Goal: Contribute content: Contribute content

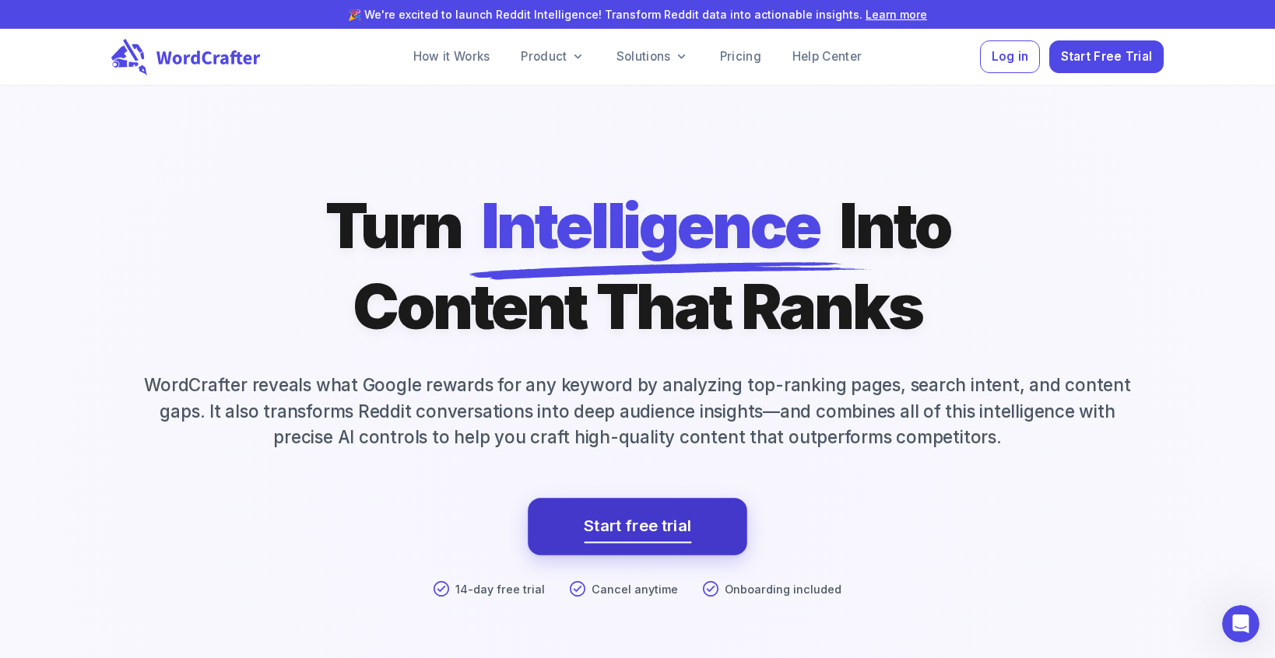
click at [642, 528] on link "Start free trial" at bounding box center [637, 527] width 107 height 28
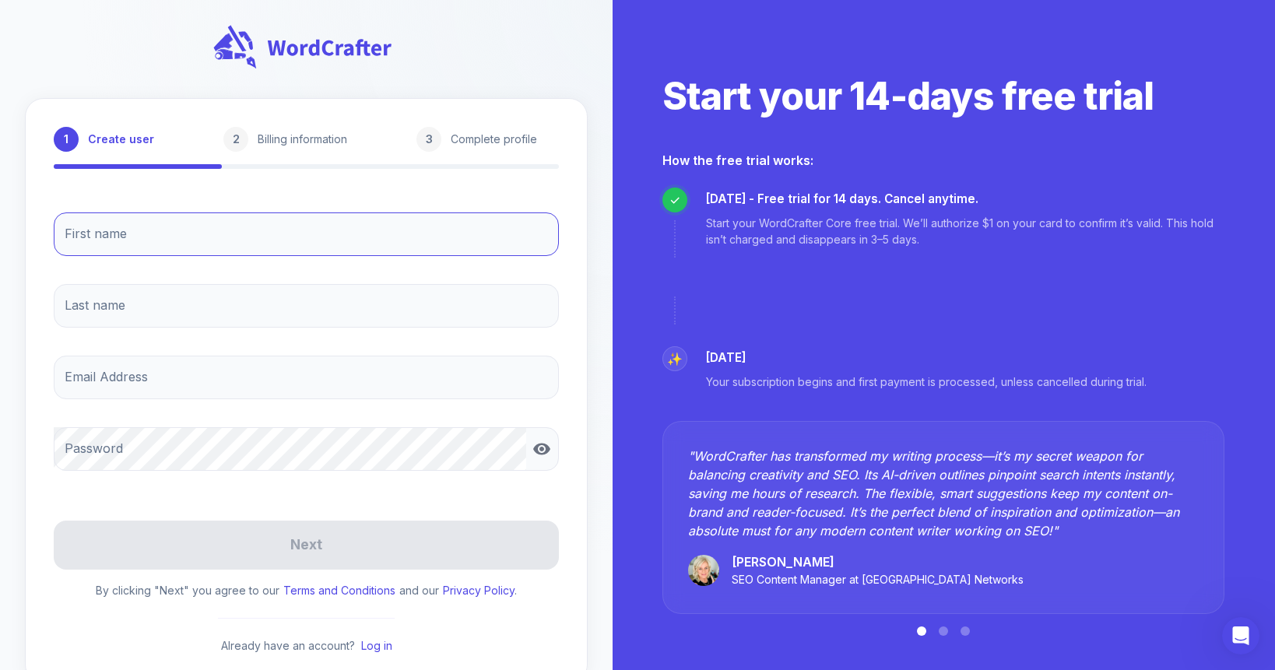
click at [296, 224] on input "First name" at bounding box center [306, 234] width 505 height 44
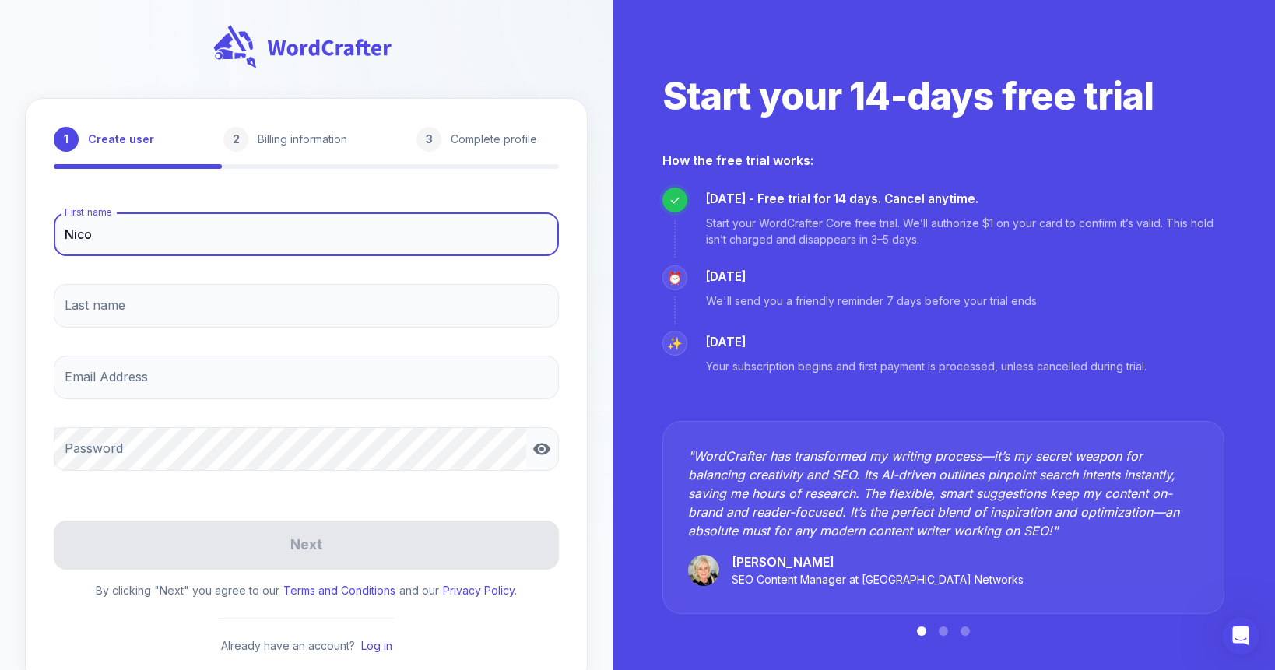
type input "Nico"
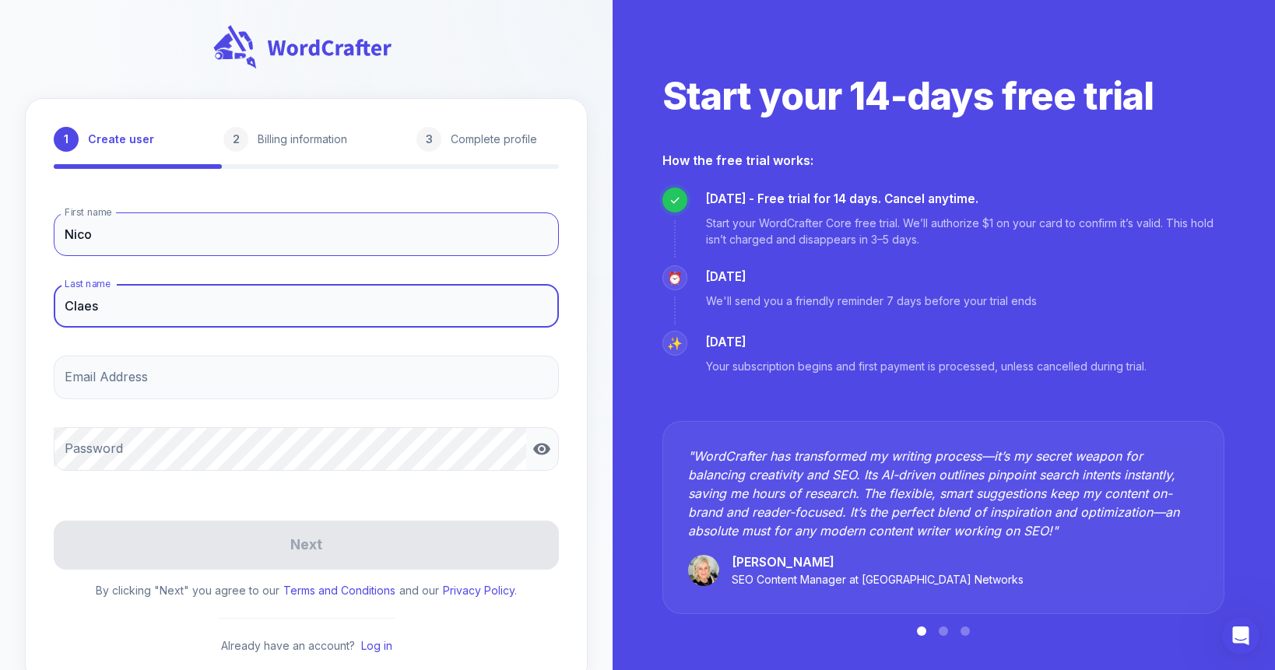
type input "Claes"
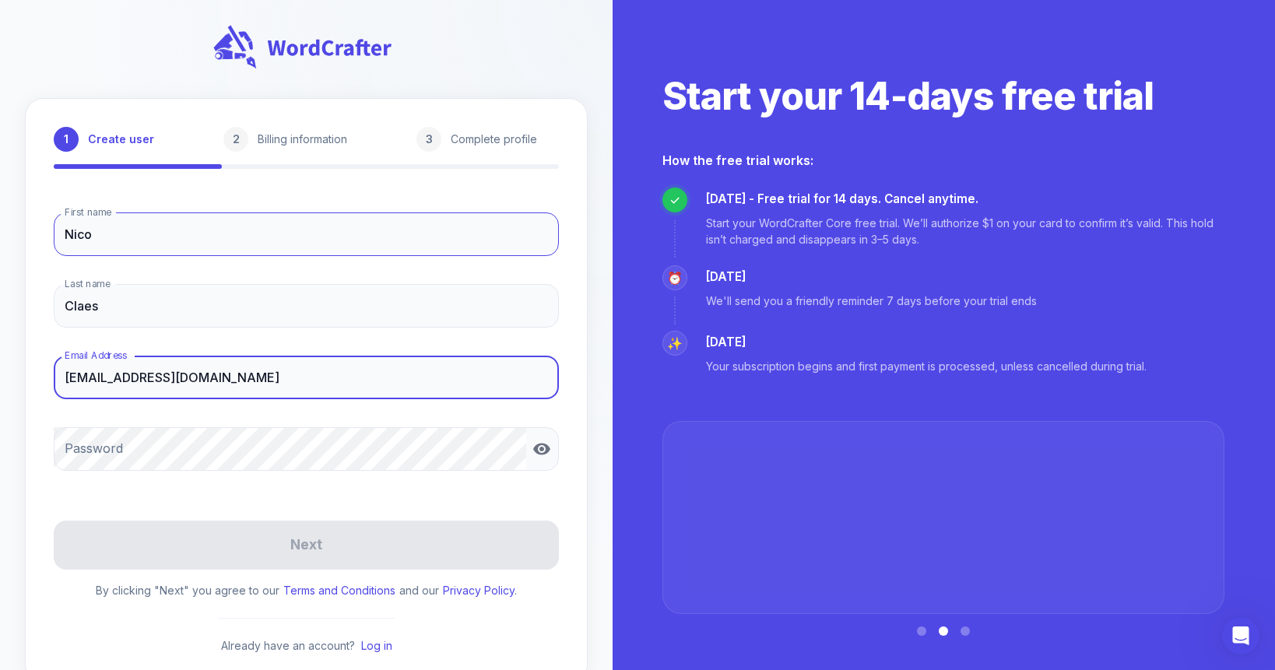
type input "[EMAIL_ADDRESS][DOMAIN_NAME]"
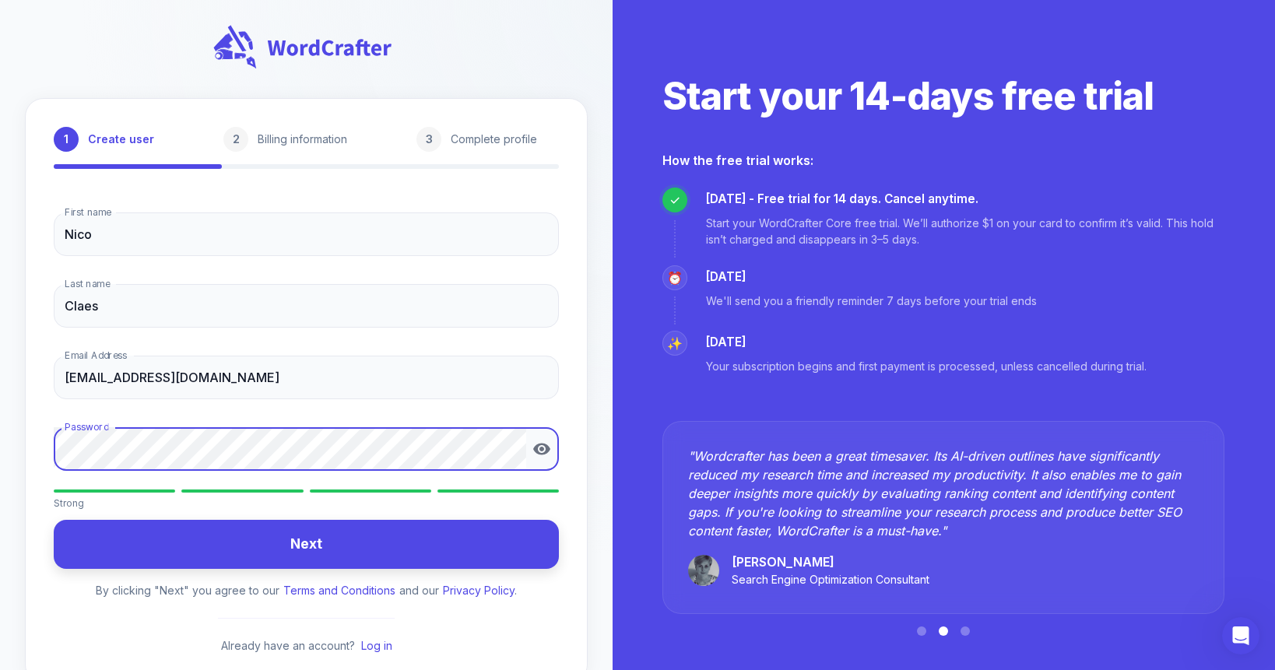
click at [360, 542] on button "Next" at bounding box center [306, 544] width 505 height 49
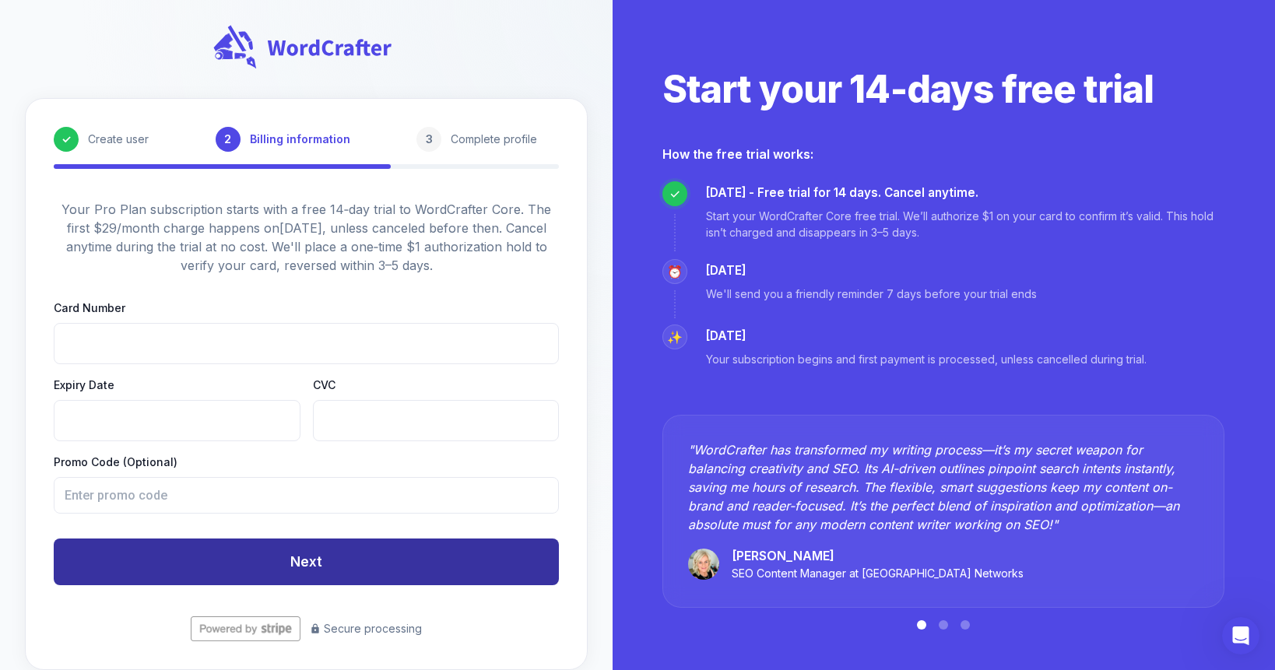
click at [377, 567] on button "Next" at bounding box center [306, 561] width 505 height 47
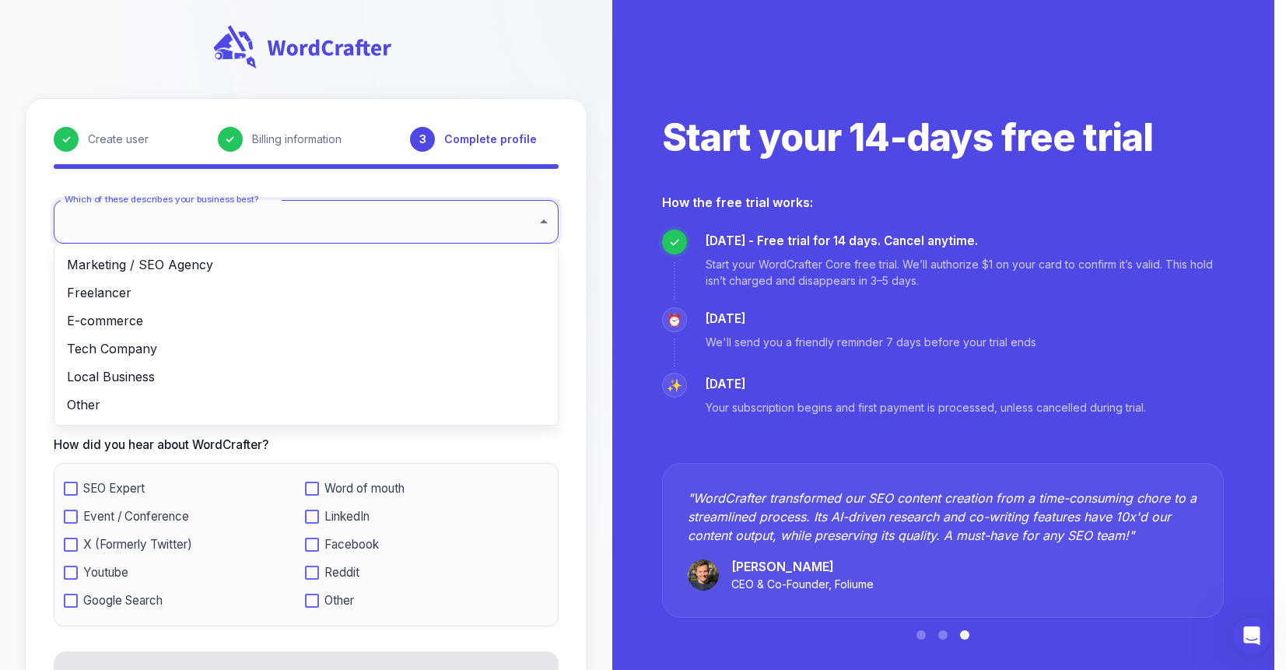
click at [407, 226] on body "✓ Create user ✓ Billing information 3 Complete profile Which of these describes…" at bounding box center [643, 377] width 1286 height 754
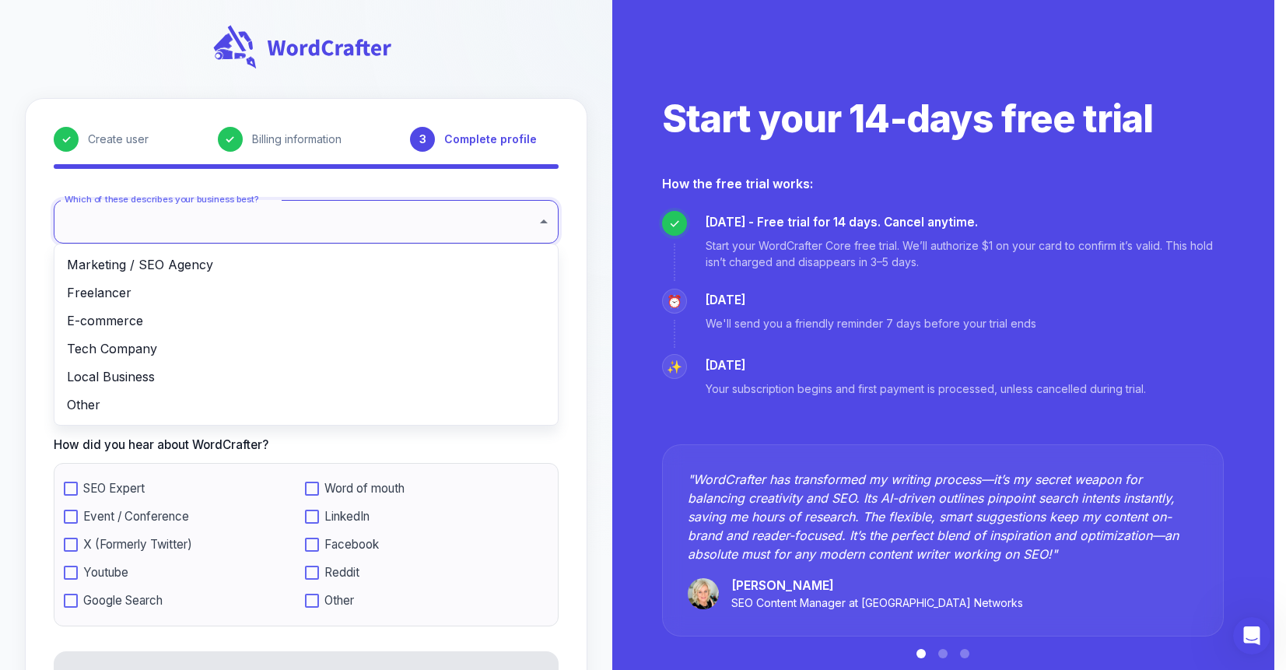
click at [382, 323] on li "E-commerce" at bounding box center [305, 321] width 503 height 28
type input "**********"
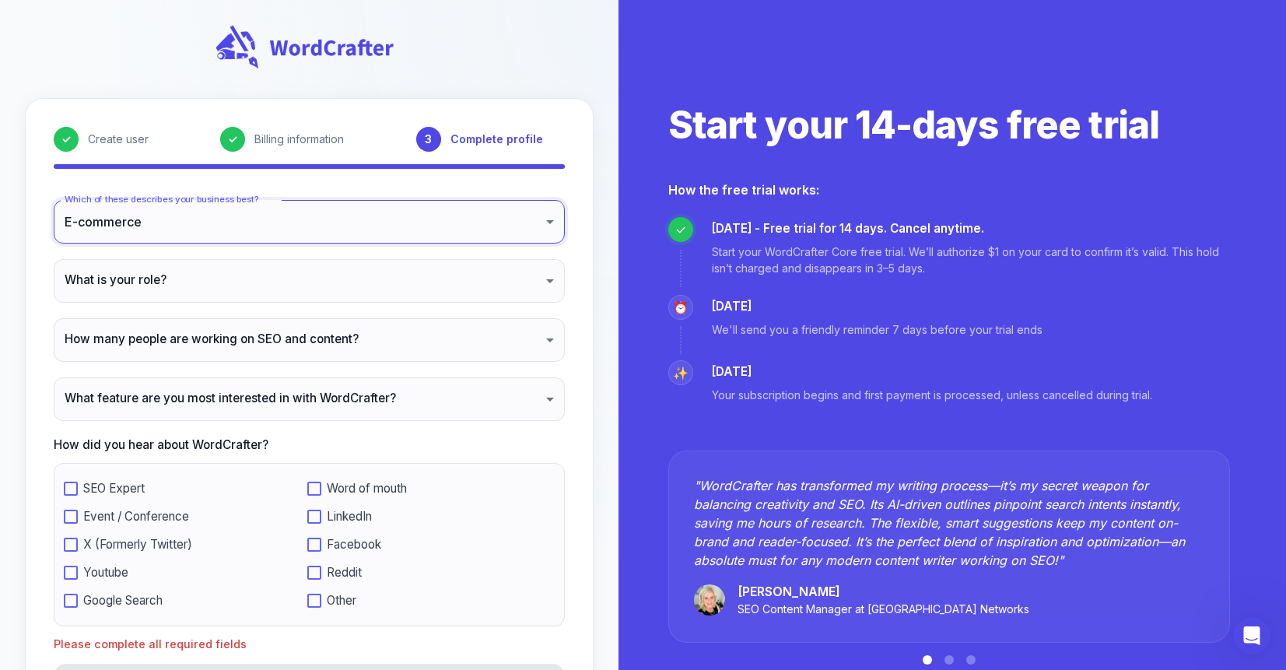
click at [380, 287] on body "**********" at bounding box center [643, 383] width 1286 height 766
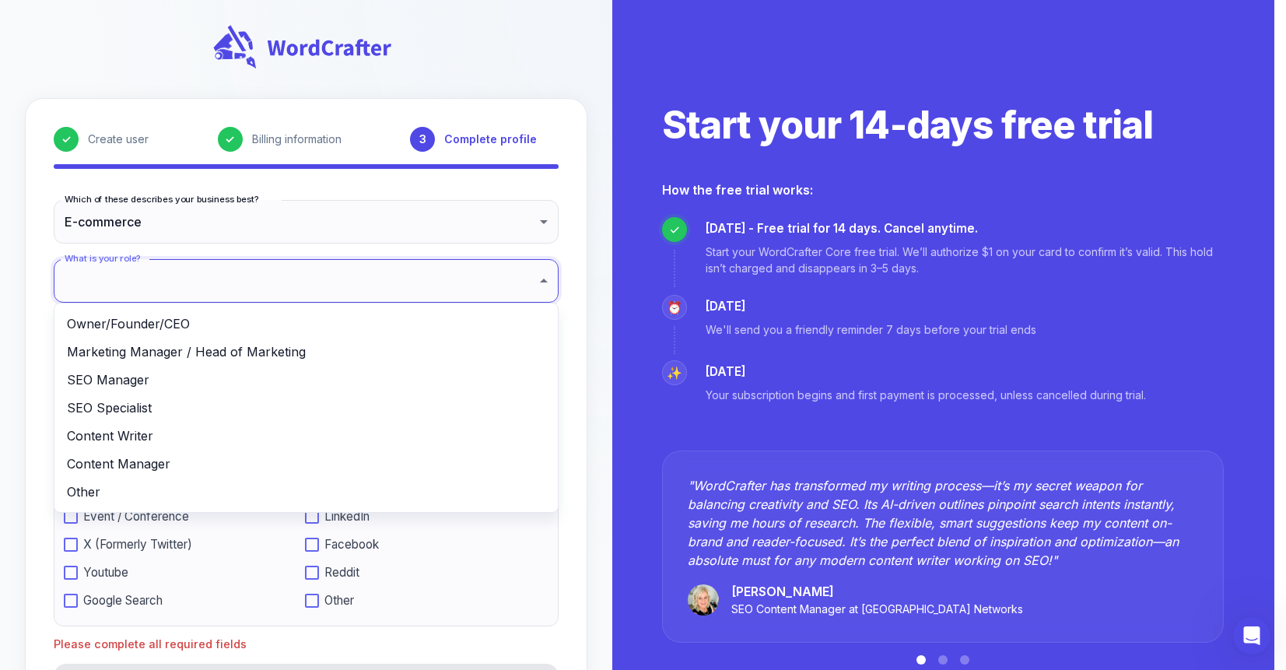
click at [372, 317] on li "Owner/Founder/CEO" at bounding box center [305, 324] width 503 height 28
type input "**********"
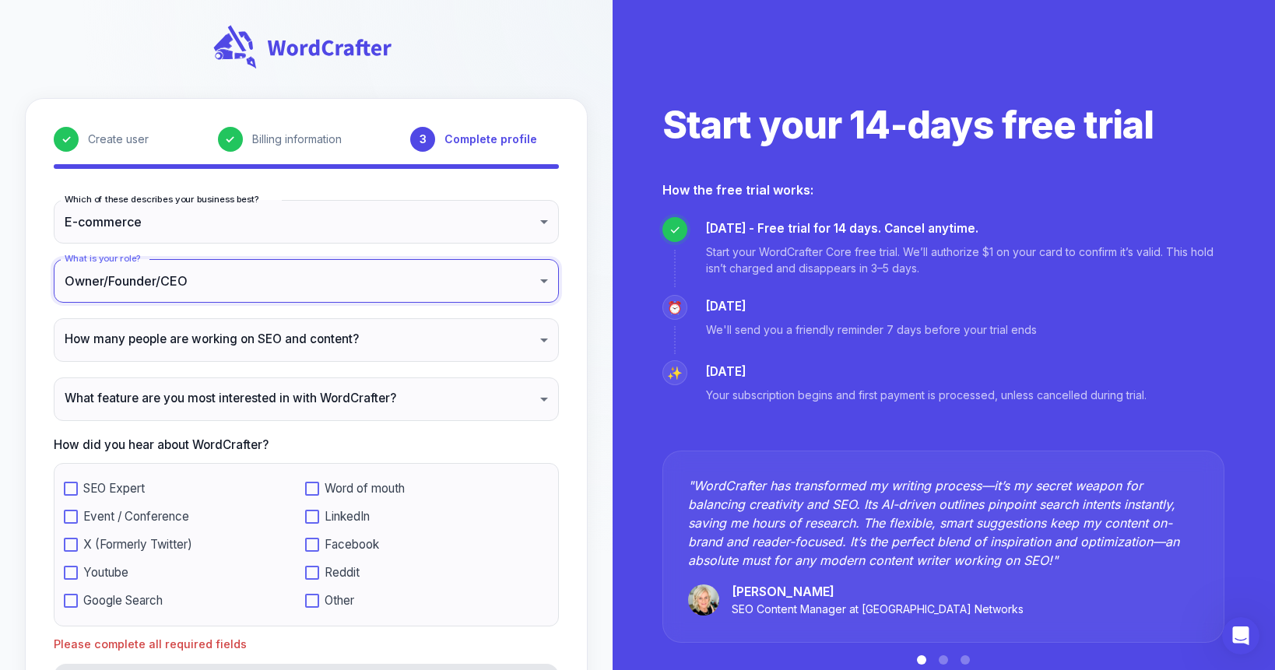
click at [370, 334] on body "**********" at bounding box center [637, 383] width 1275 height 766
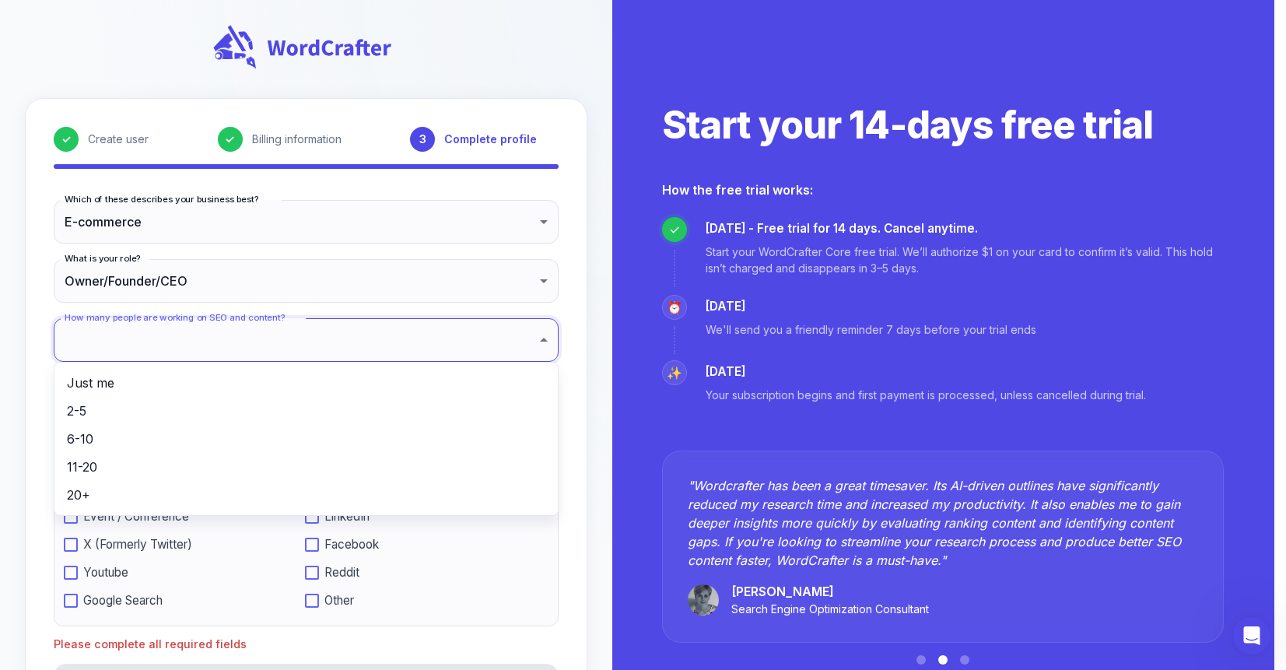
click at [353, 399] on li "2-5" at bounding box center [305, 411] width 503 height 28
type input "***"
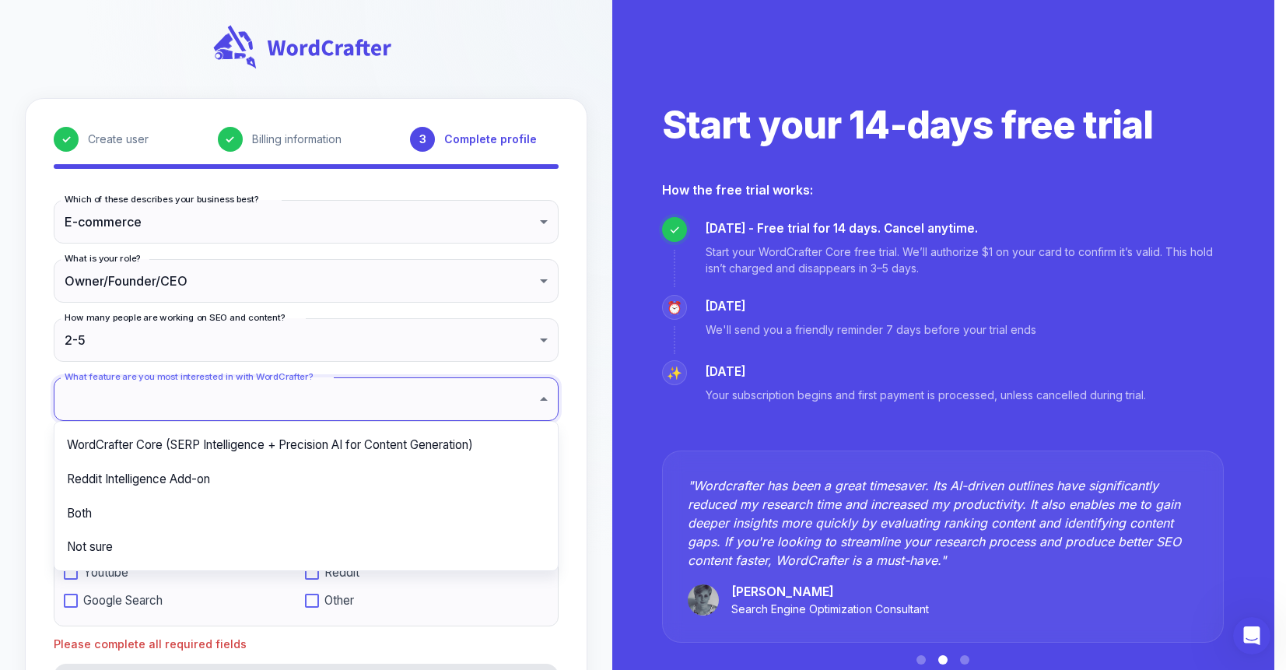
click at [356, 392] on body "**********" at bounding box center [643, 383] width 1286 height 766
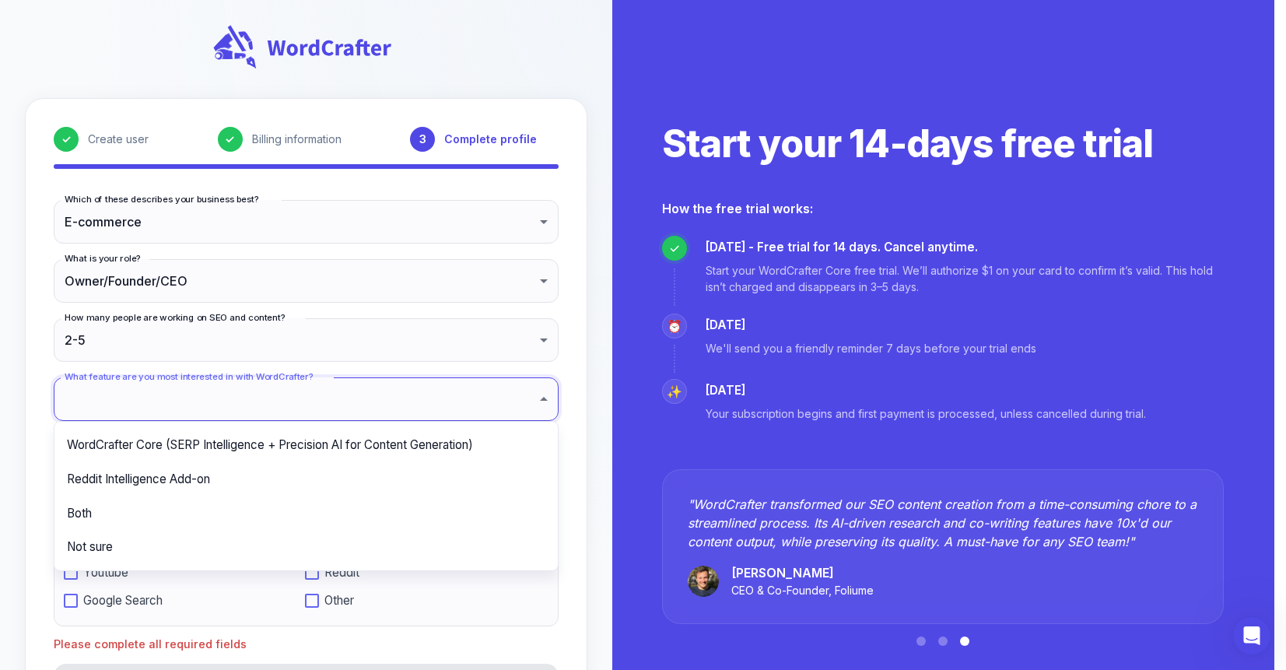
click at [290, 507] on li "Both" at bounding box center [305, 513] width 503 height 34
type input "****"
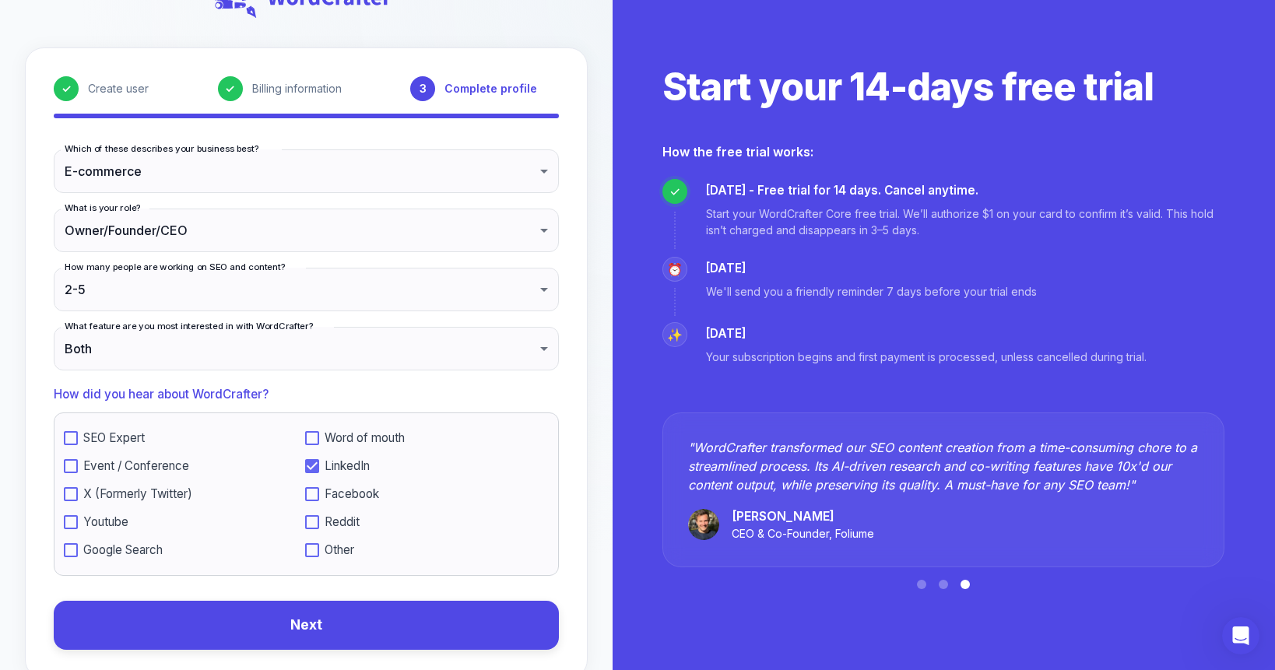
scroll to position [84, 0]
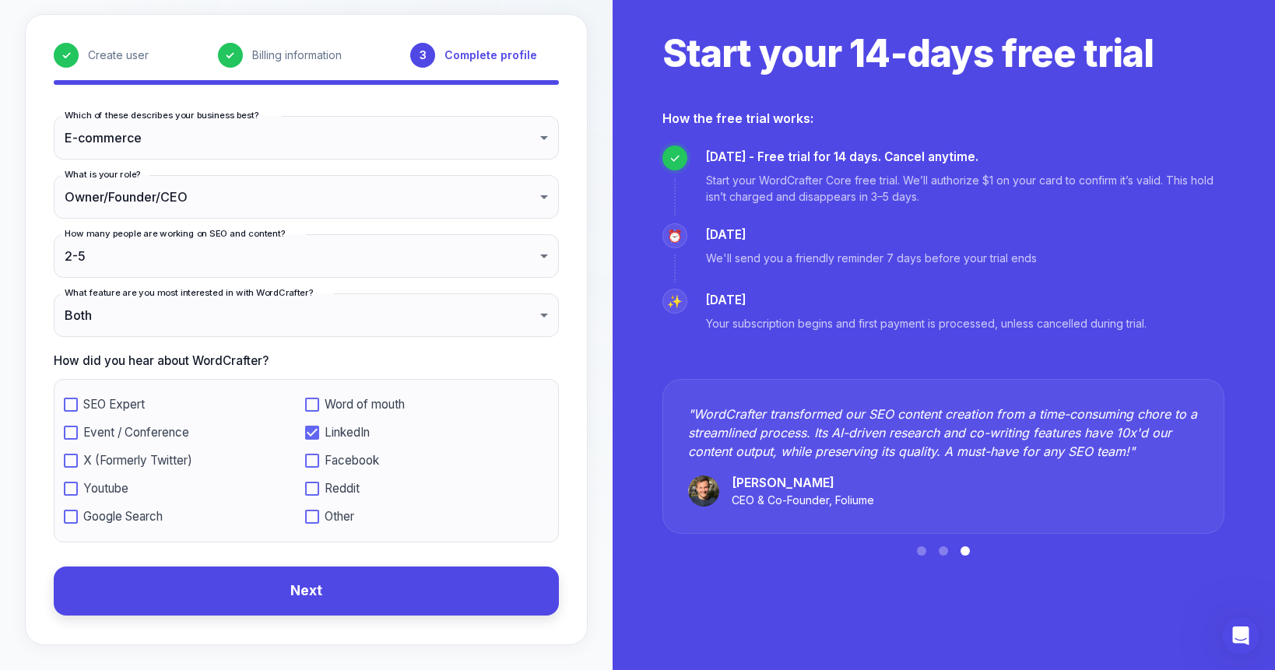
click at [331, 583] on button "Next" at bounding box center [306, 590] width 505 height 49
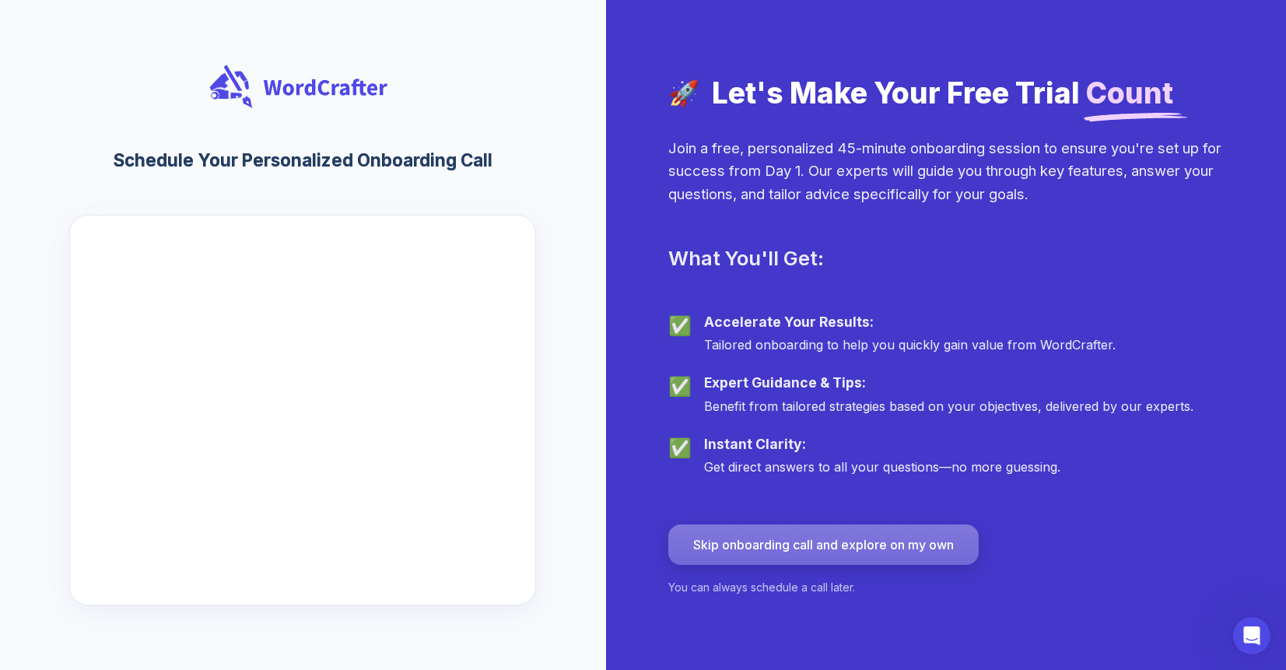
click at [798, 550] on button "Skip onboarding call and explore on my own" at bounding box center [823, 544] width 310 height 40
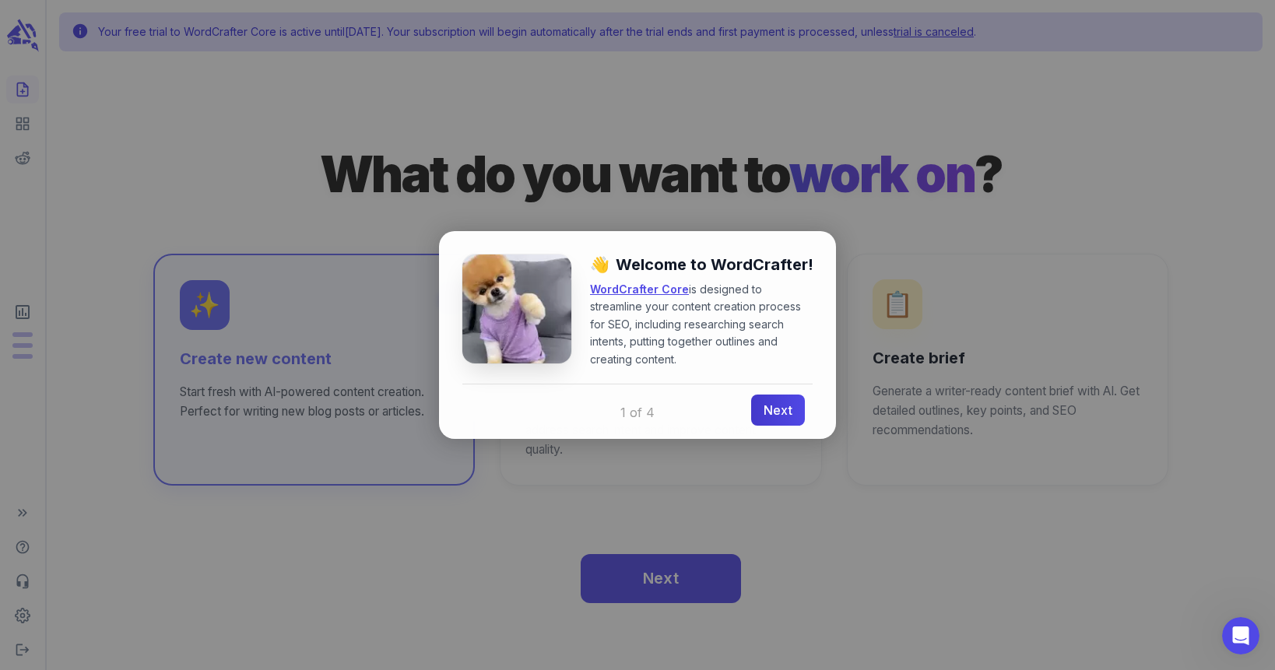
click at [773, 408] on link "Next" at bounding box center [778, 410] width 54 height 31
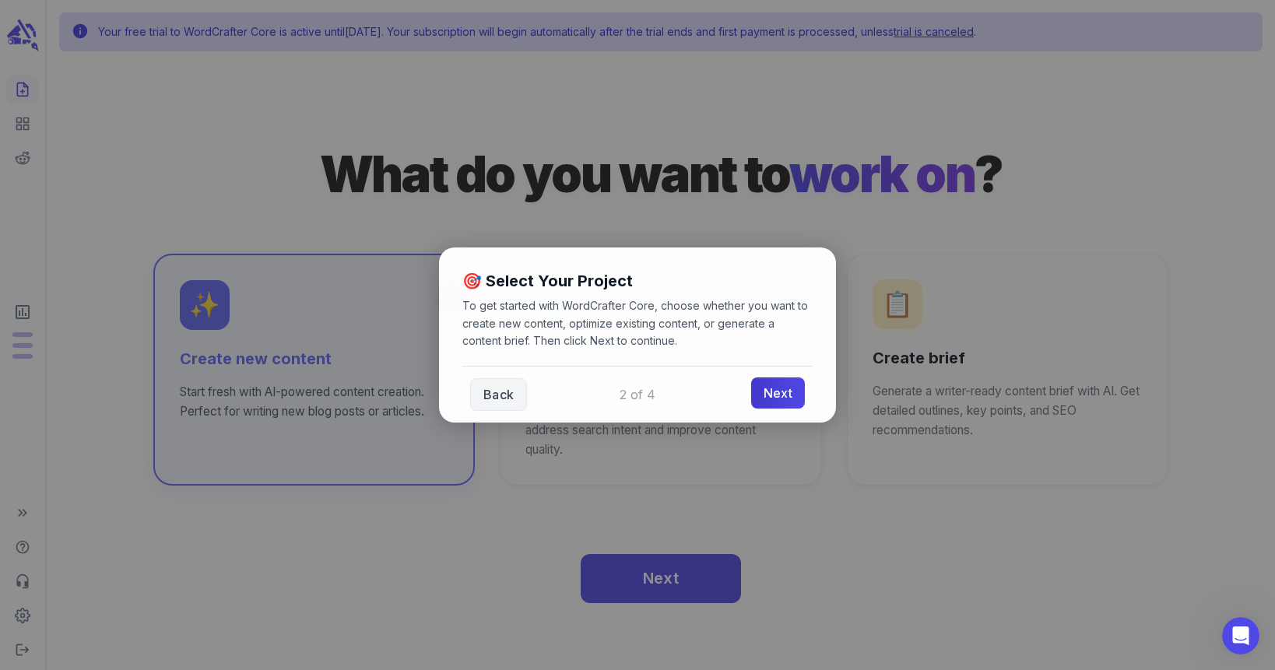
click at [773, 397] on link "Next" at bounding box center [778, 392] width 54 height 31
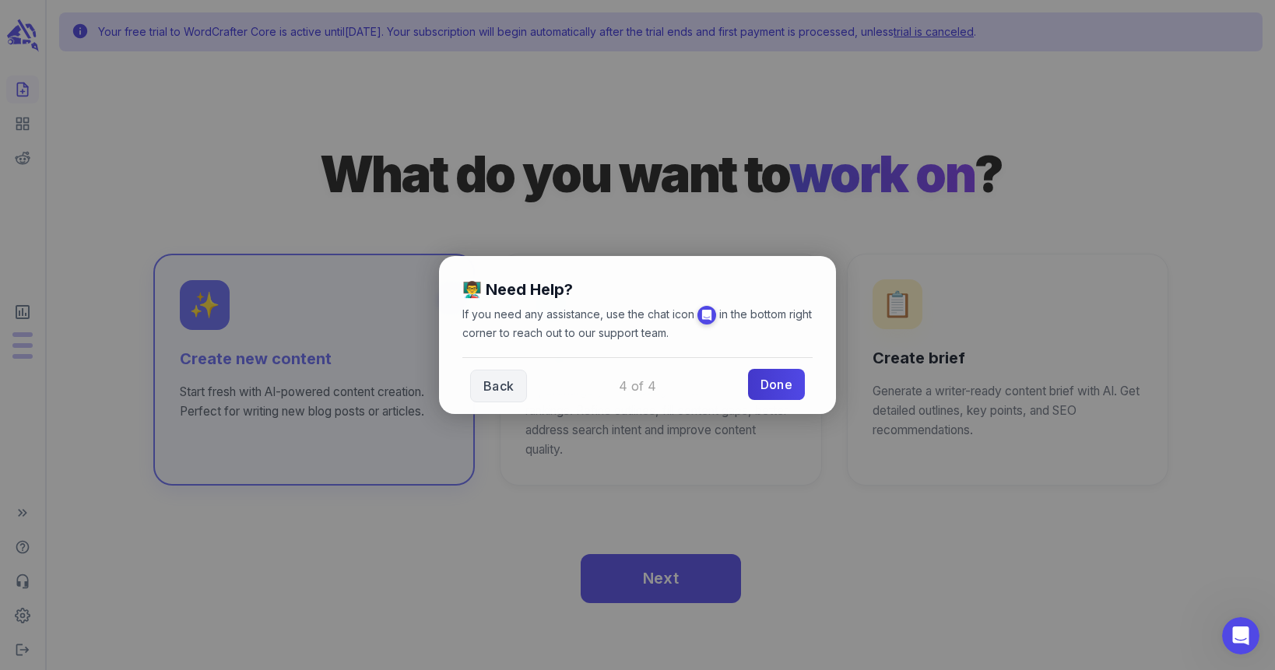
click at [773, 397] on link "Done" at bounding box center [776, 384] width 57 height 31
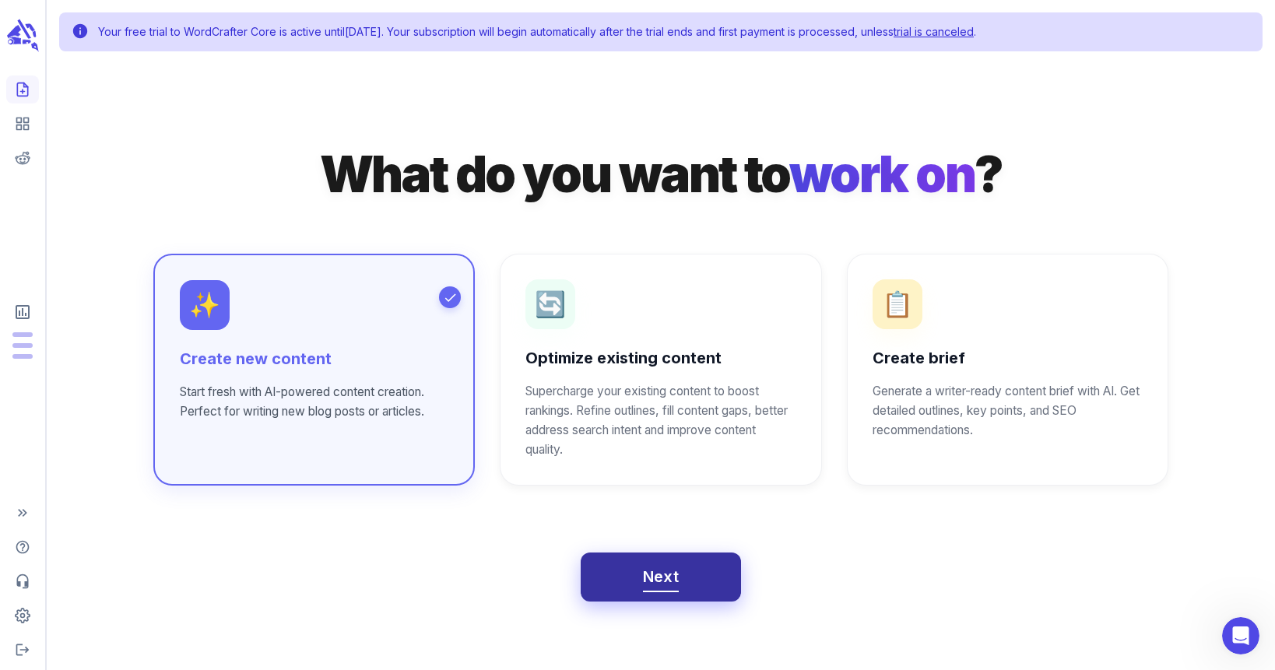
click at [641, 577] on button "Next" at bounding box center [660, 577] width 161 height 50
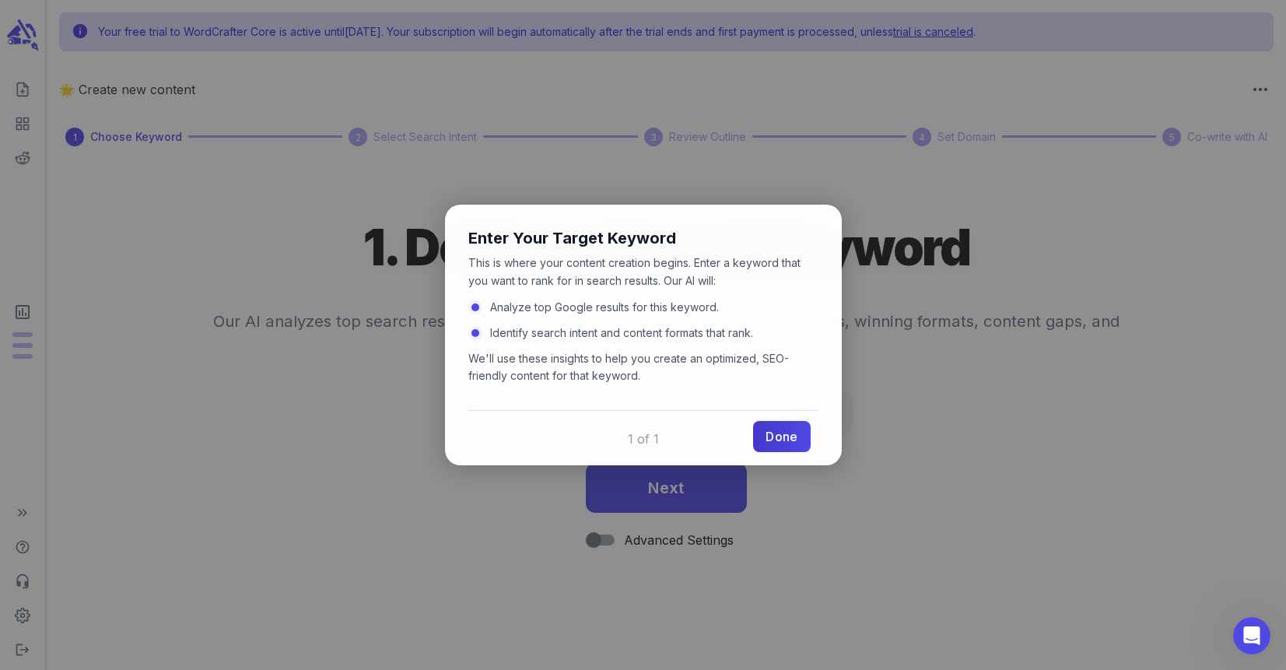
click at [789, 430] on link "Done" at bounding box center [781, 436] width 57 height 31
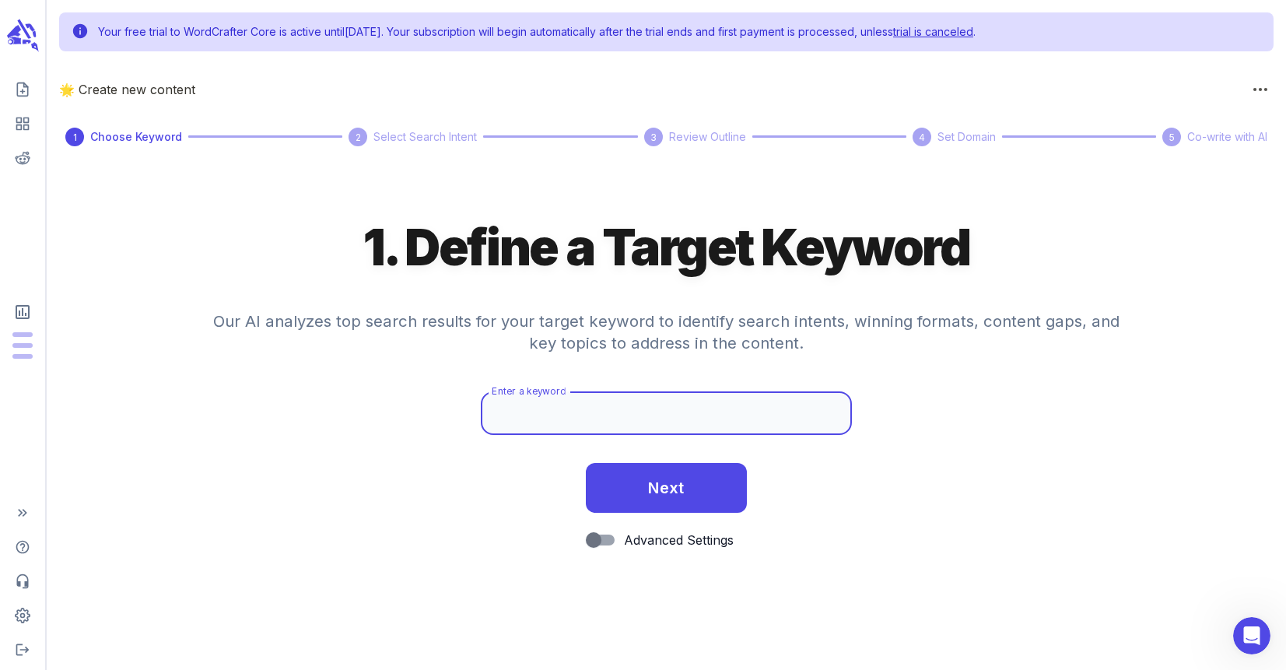
click at [725, 416] on input "Enter a keyword" at bounding box center [667, 413] width 372 height 44
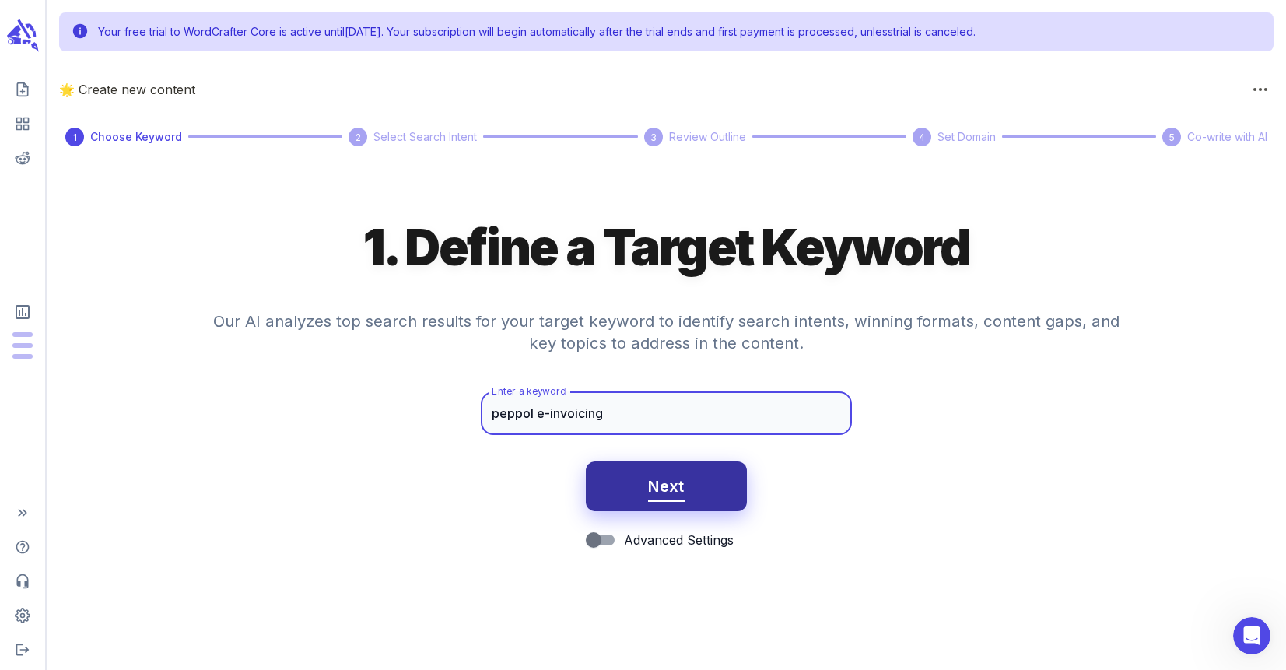
type input "peppol e-invoicing"
click at [707, 485] on button "Next" at bounding box center [666, 486] width 161 height 50
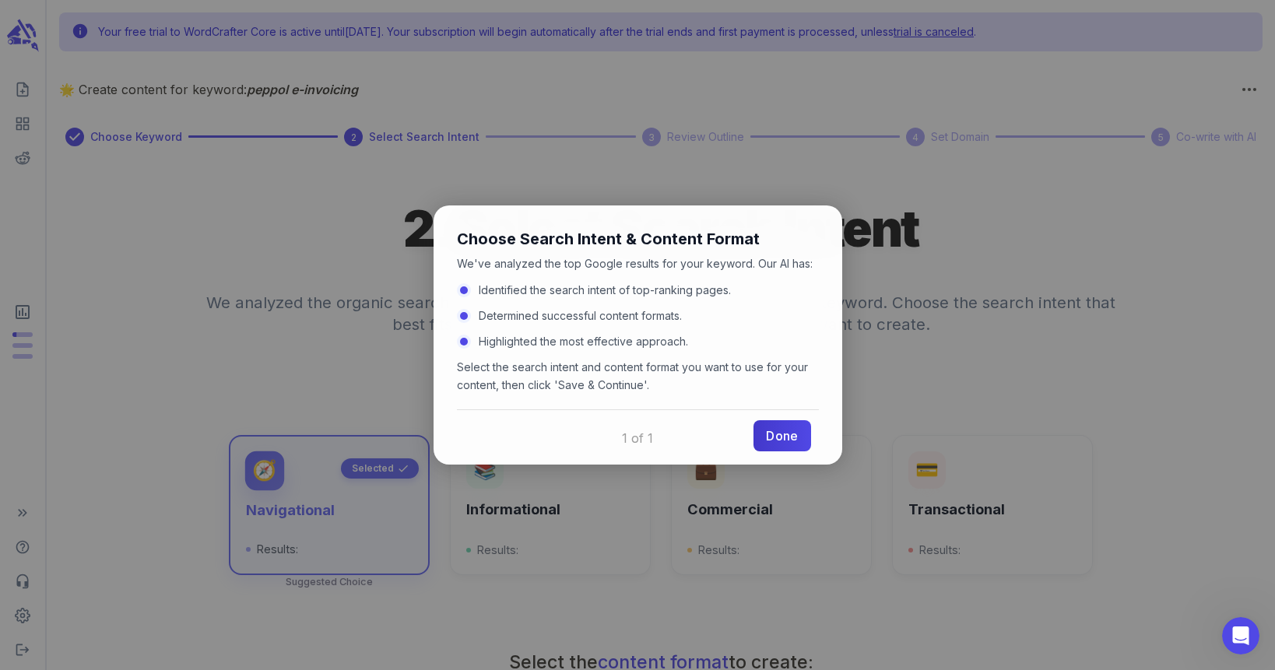
click at [781, 446] on link "Done" at bounding box center [781, 435] width 57 height 31
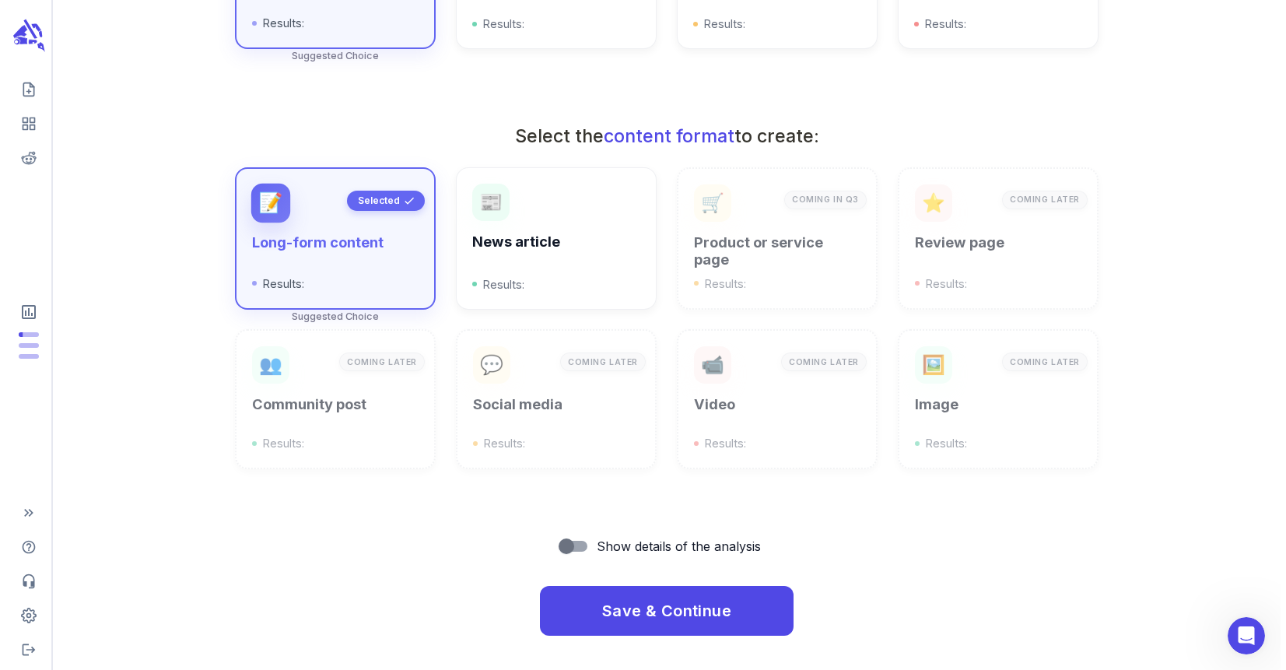
scroll to position [527, 0]
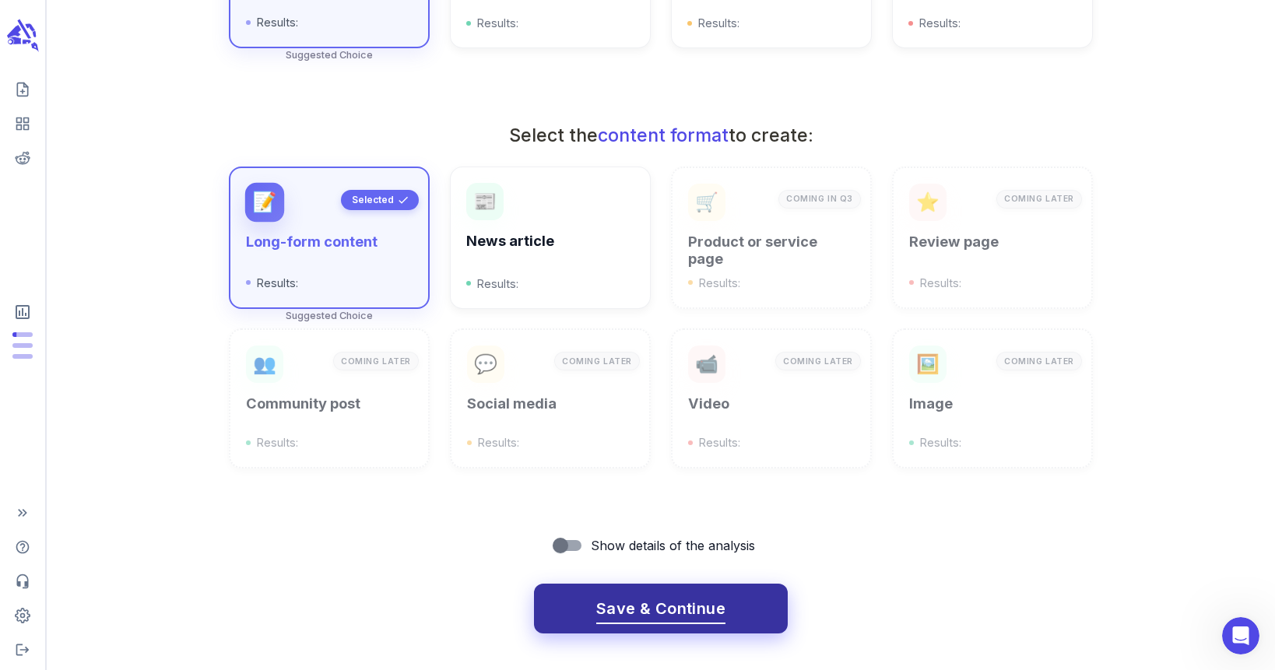
click at [628, 603] on span "Save & Continue" at bounding box center [660, 608] width 129 height 27
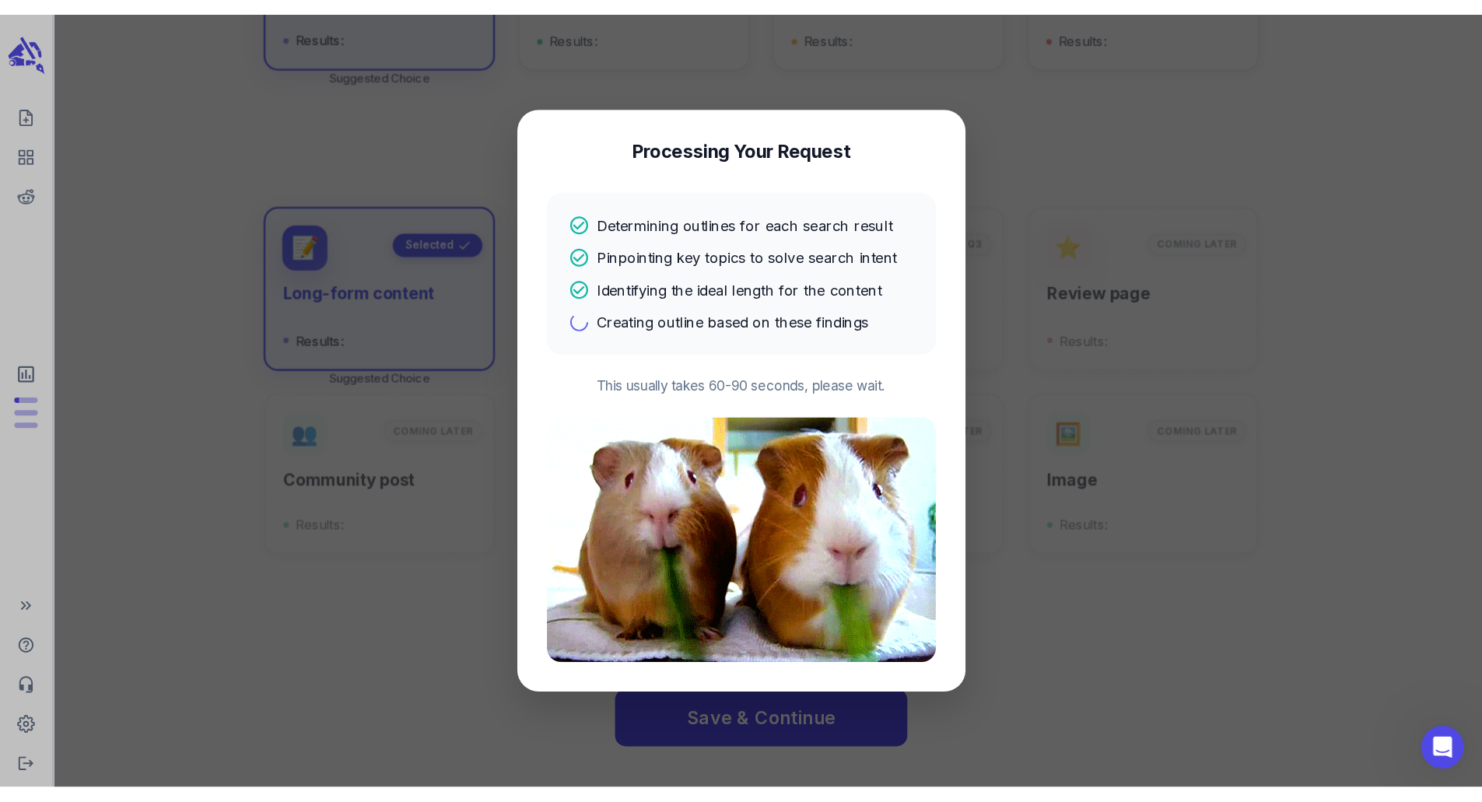
scroll to position [0, 0]
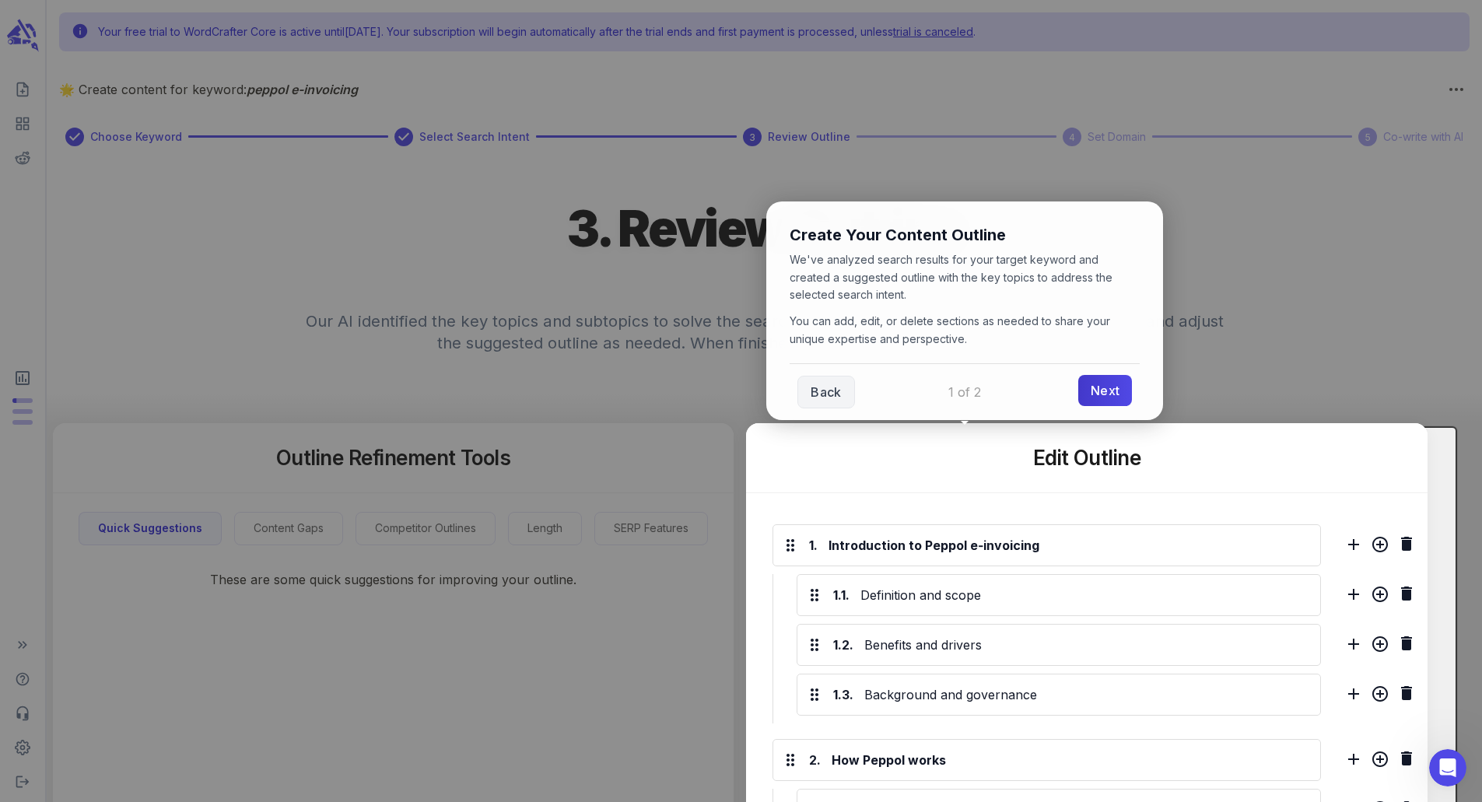
click at [1123, 400] on link "Next" at bounding box center [1106, 390] width 54 height 31
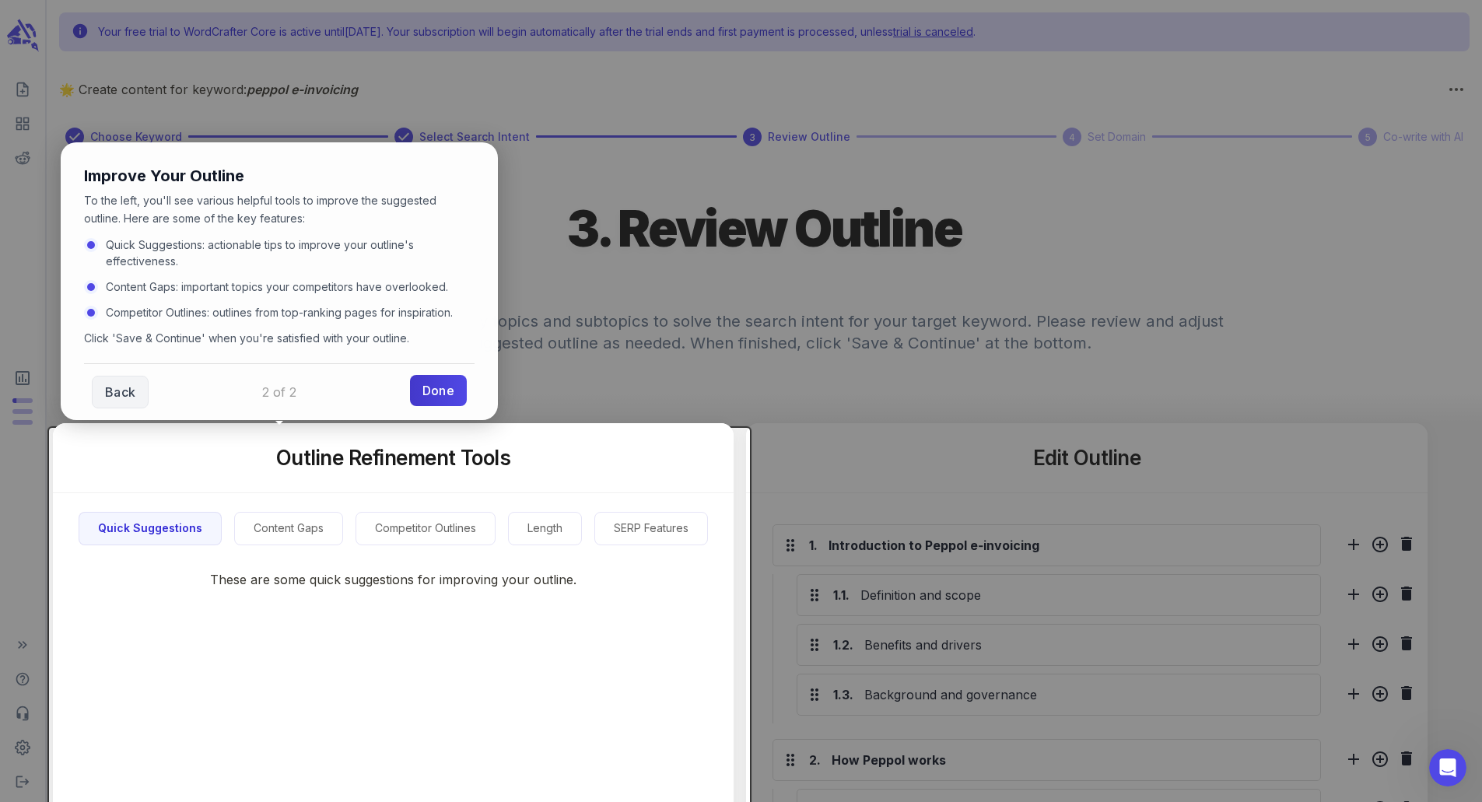
click at [445, 391] on link "Done" at bounding box center [438, 390] width 57 height 31
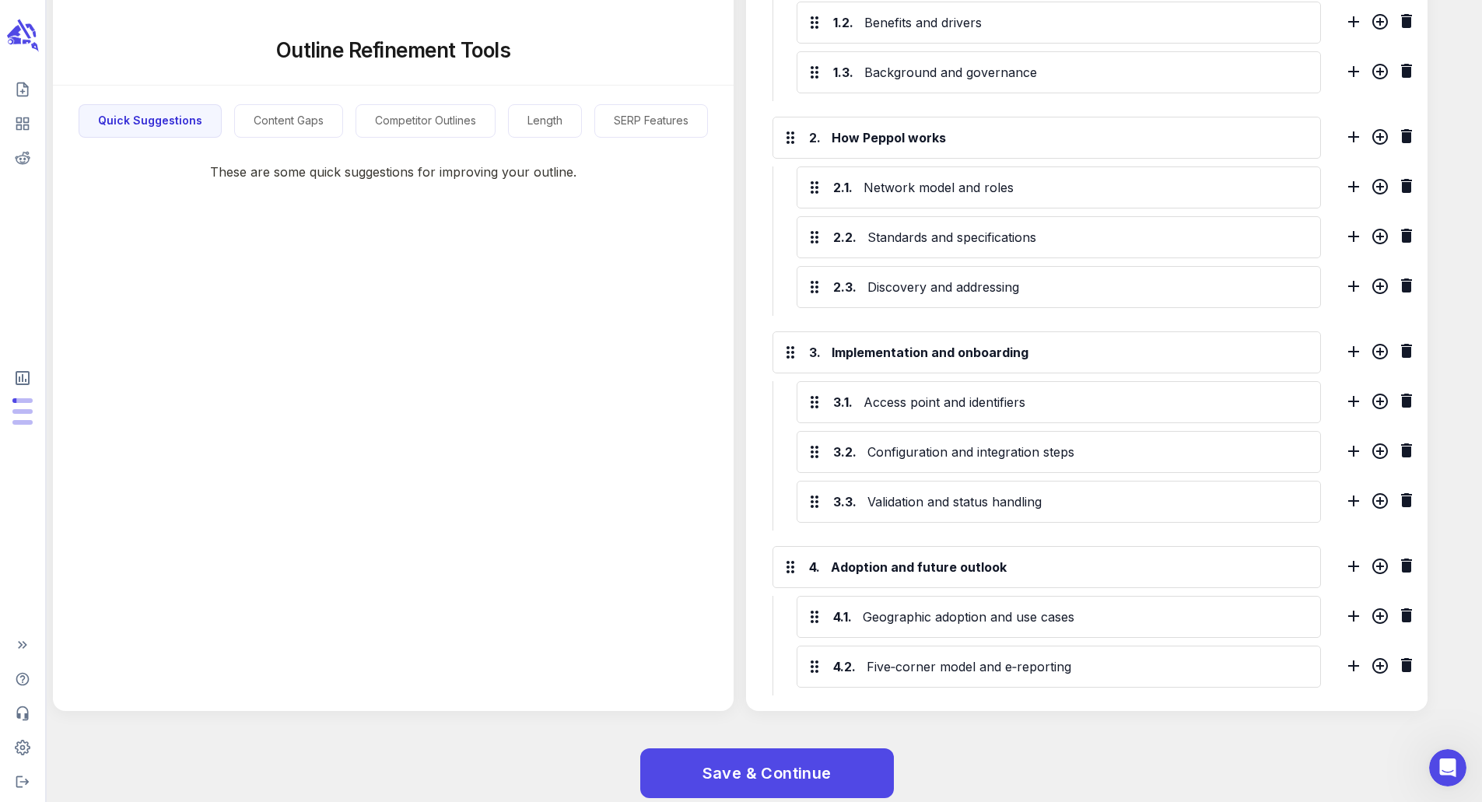
scroll to position [651, 0]
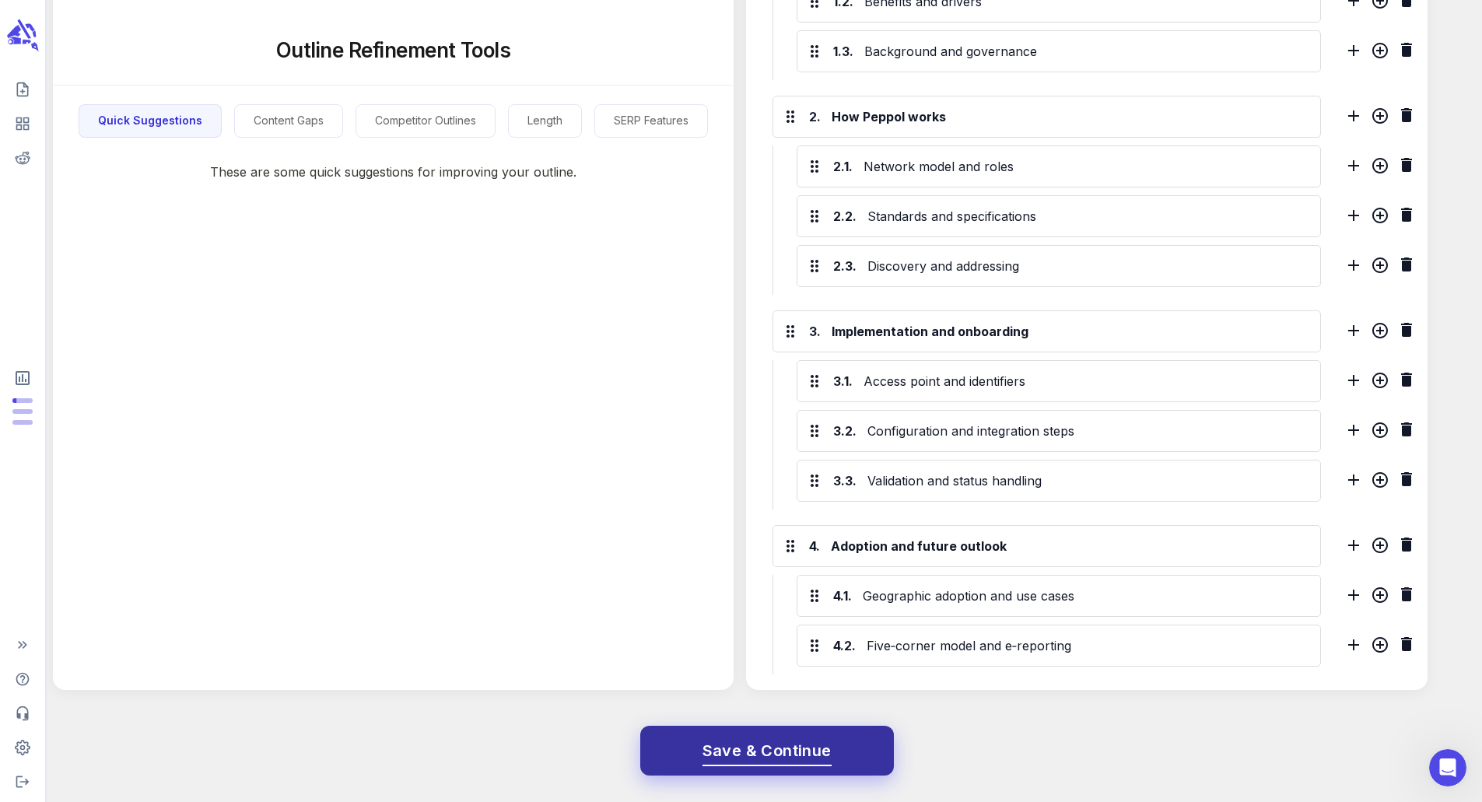
click at [809, 658] on span "Save & Continue" at bounding box center [767, 751] width 129 height 27
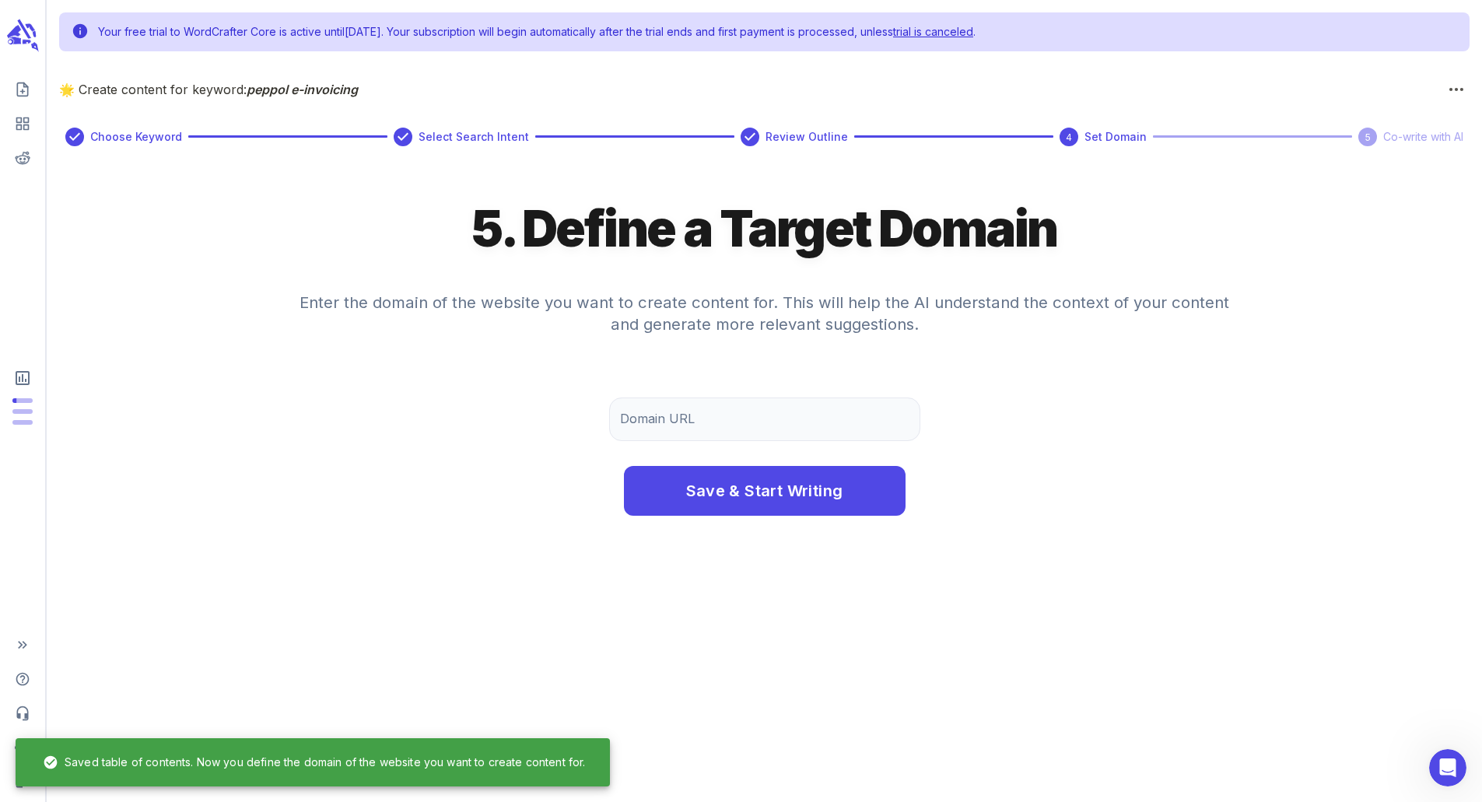
scroll to position [0, 0]
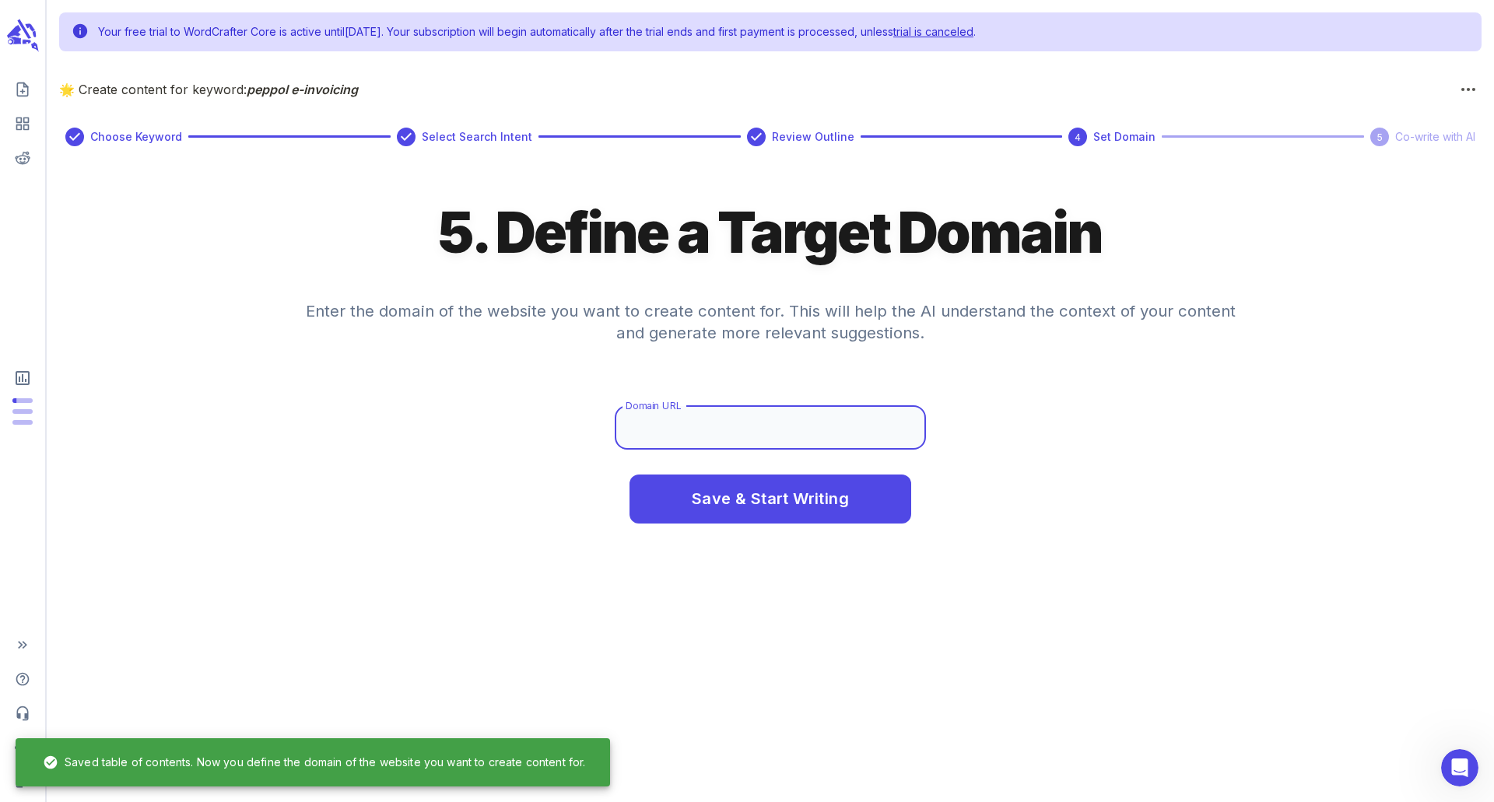
click at [749, 431] on input "Domain URL" at bounding box center [770, 428] width 311 height 44
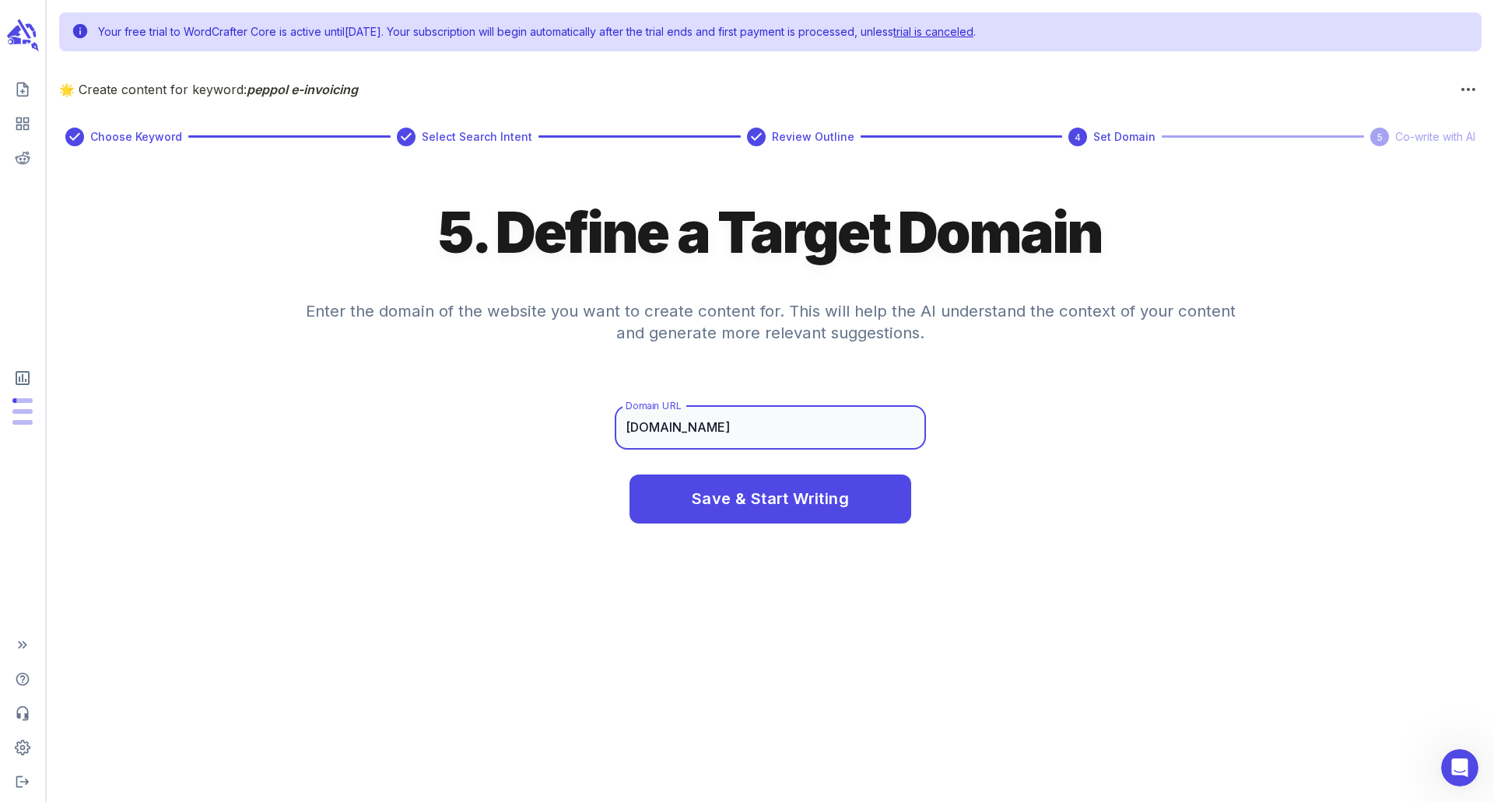
type input "[DOMAIN_NAME]"
drag, startPoint x: 766, startPoint y: 492, endPoint x: 754, endPoint y: 492, distance: 11.7
click at [766, 492] on span "Save & Start Writing" at bounding box center [770, 499] width 157 height 27
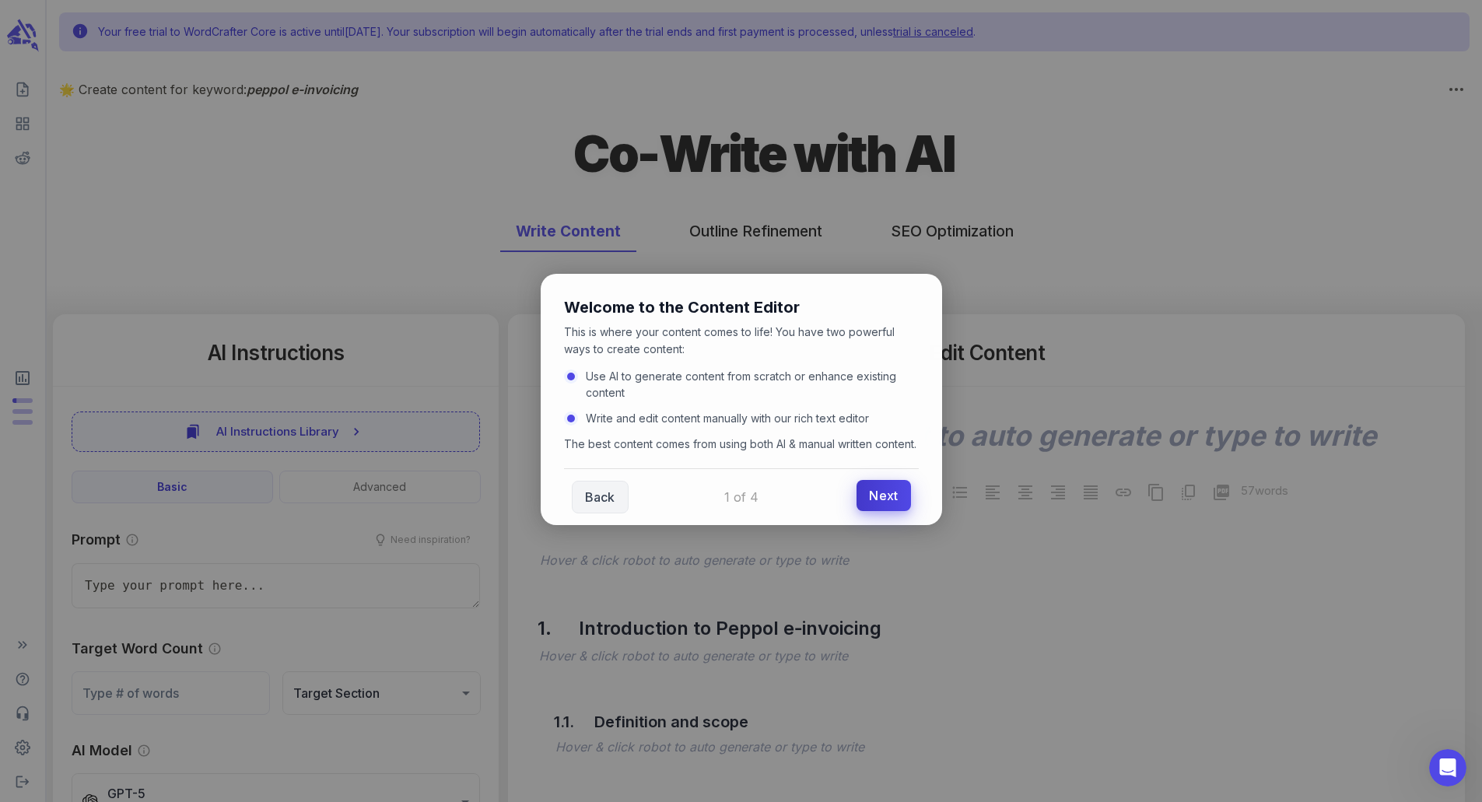
click at [889, 511] on link "Next" at bounding box center [884, 495] width 54 height 31
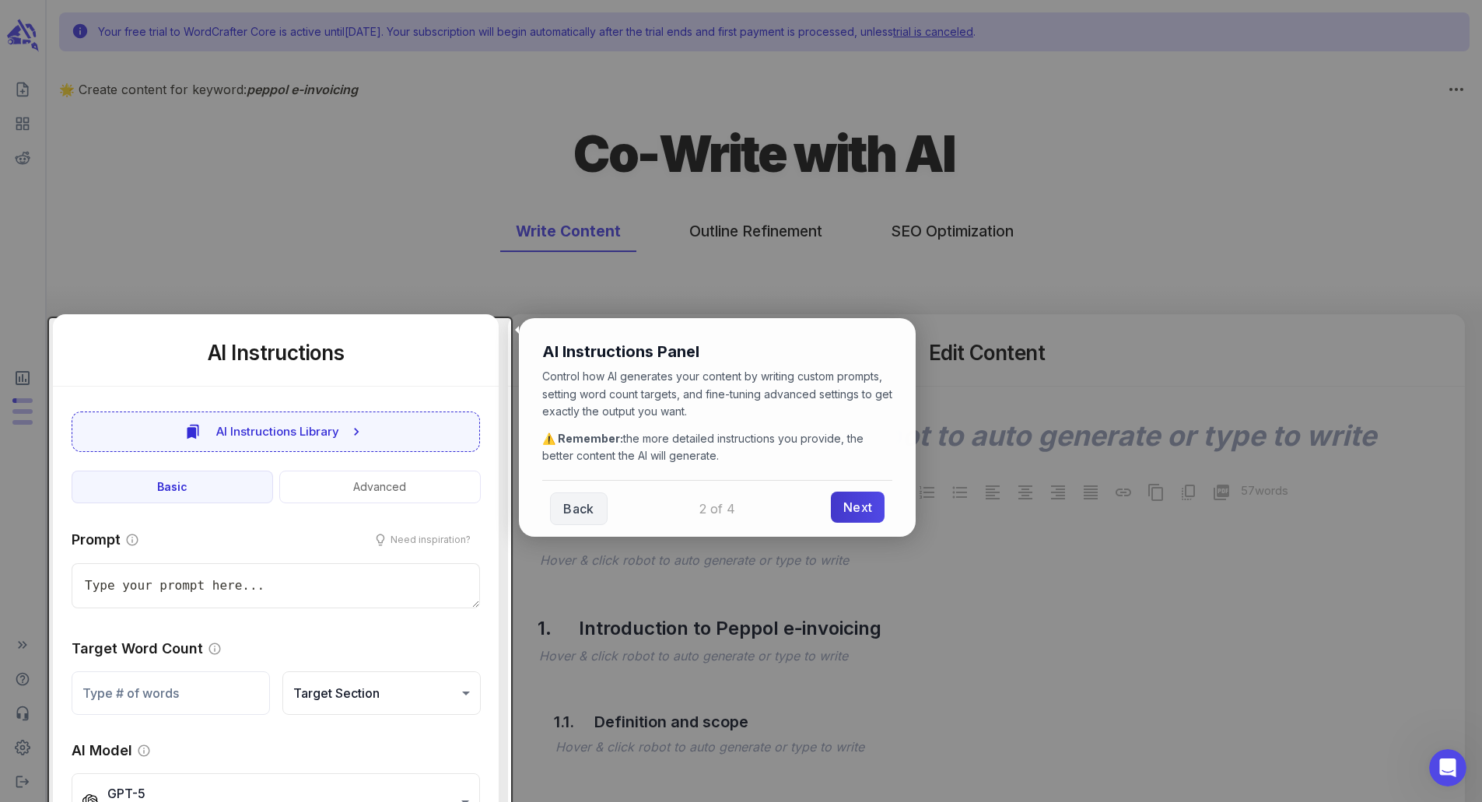
click at [856, 511] on link "Next" at bounding box center [858, 507] width 54 height 31
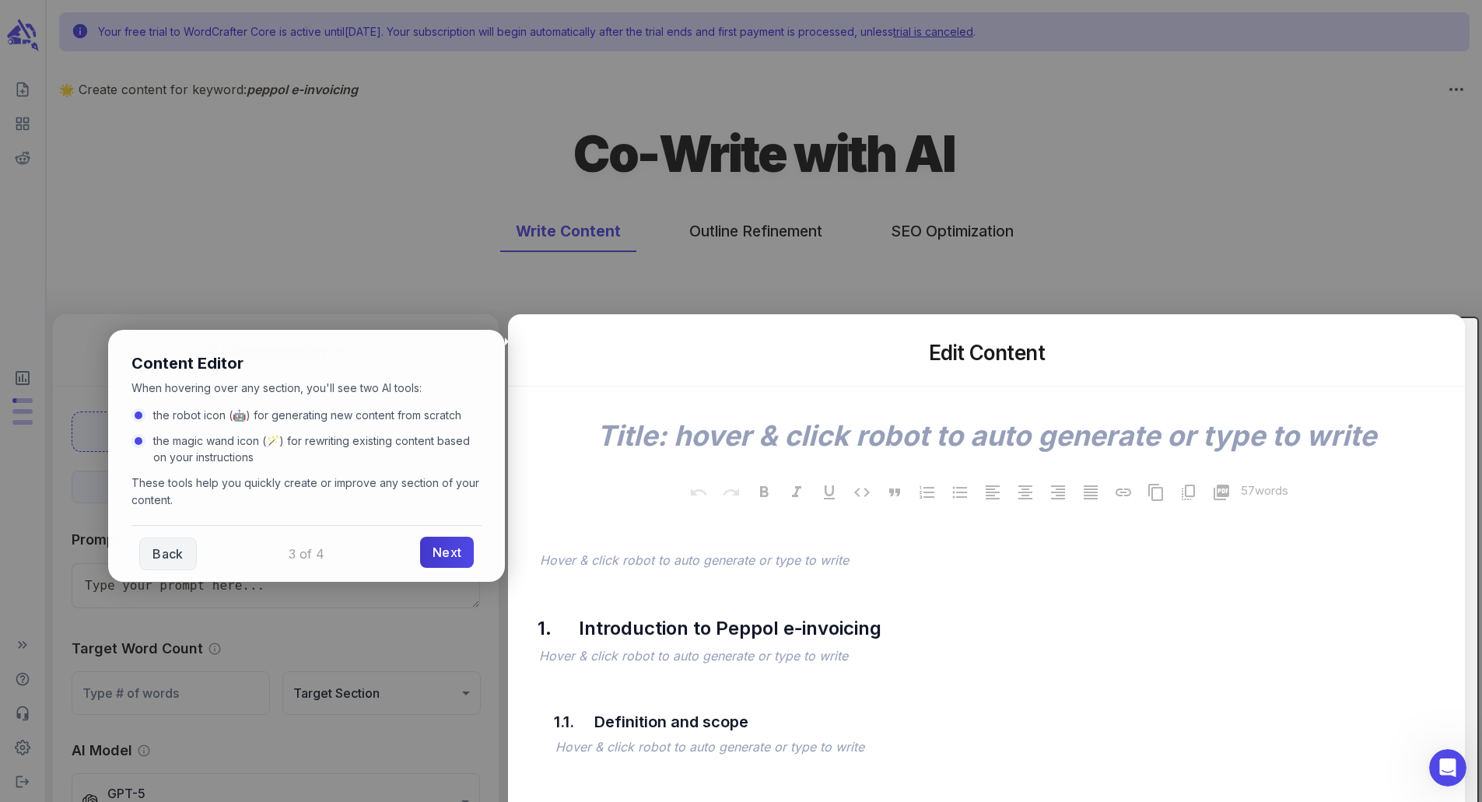
click at [447, 561] on link "Next" at bounding box center [447, 552] width 54 height 31
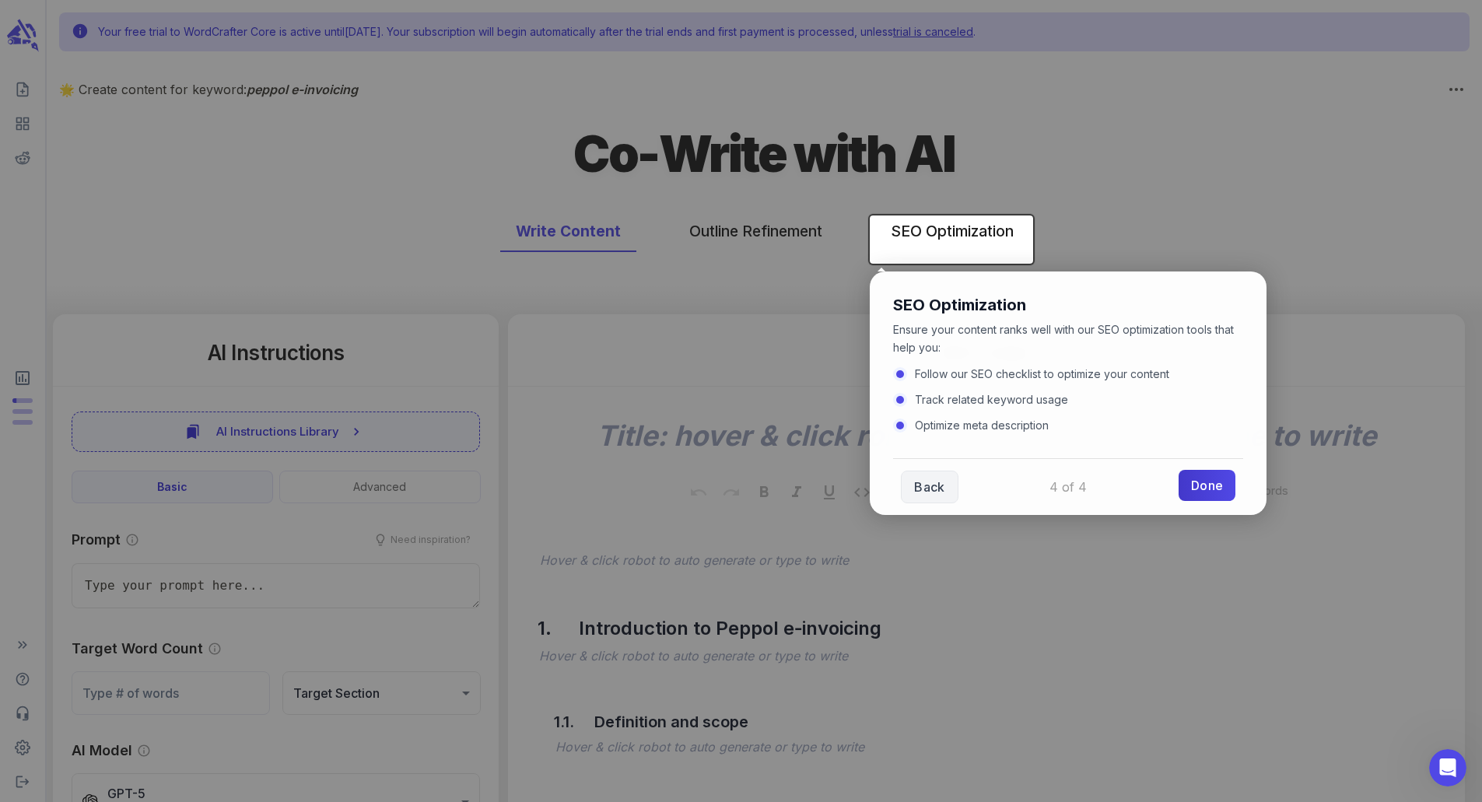
click at [1211, 487] on link "Done" at bounding box center [1207, 485] width 57 height 31
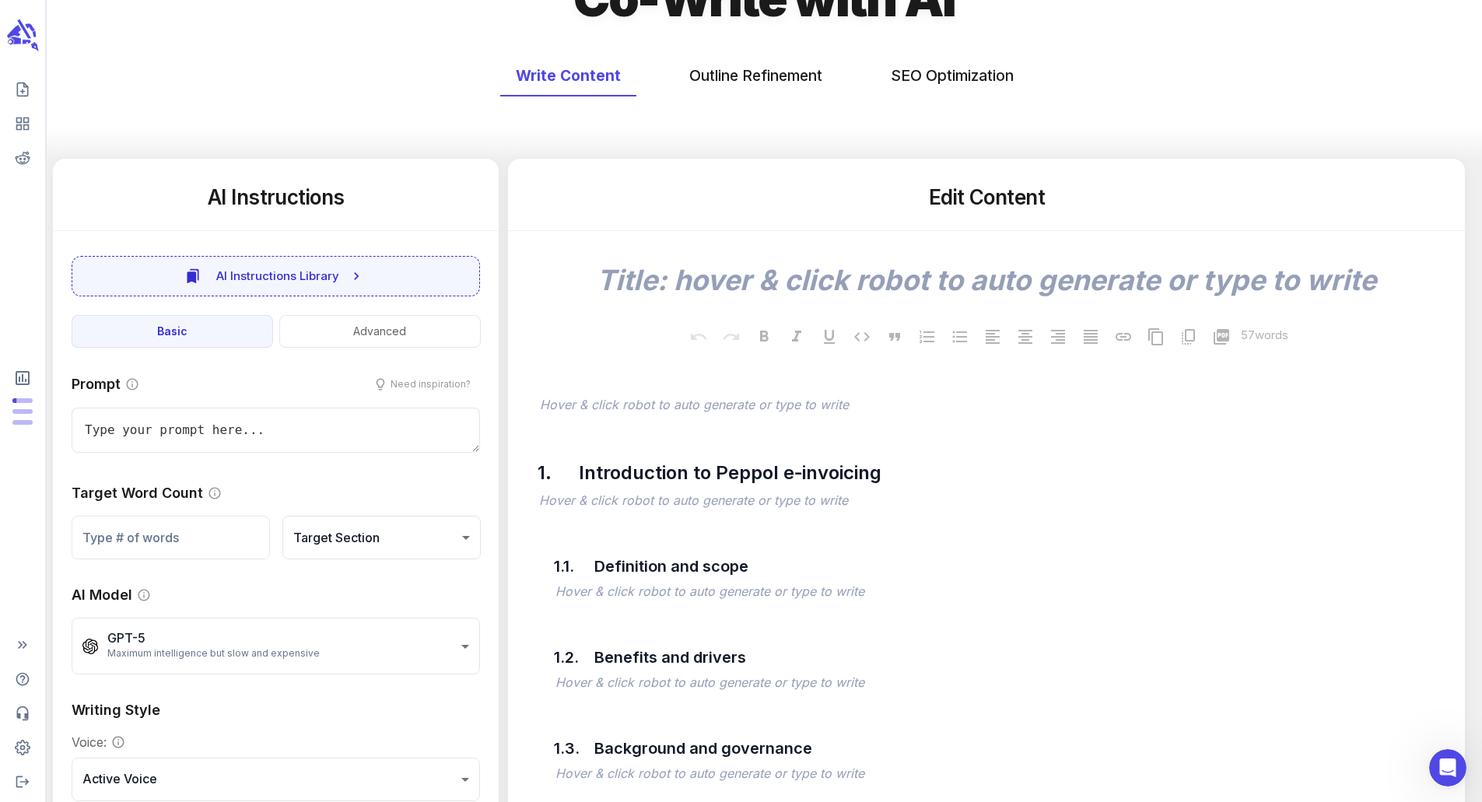
scroll to position [233, 0]
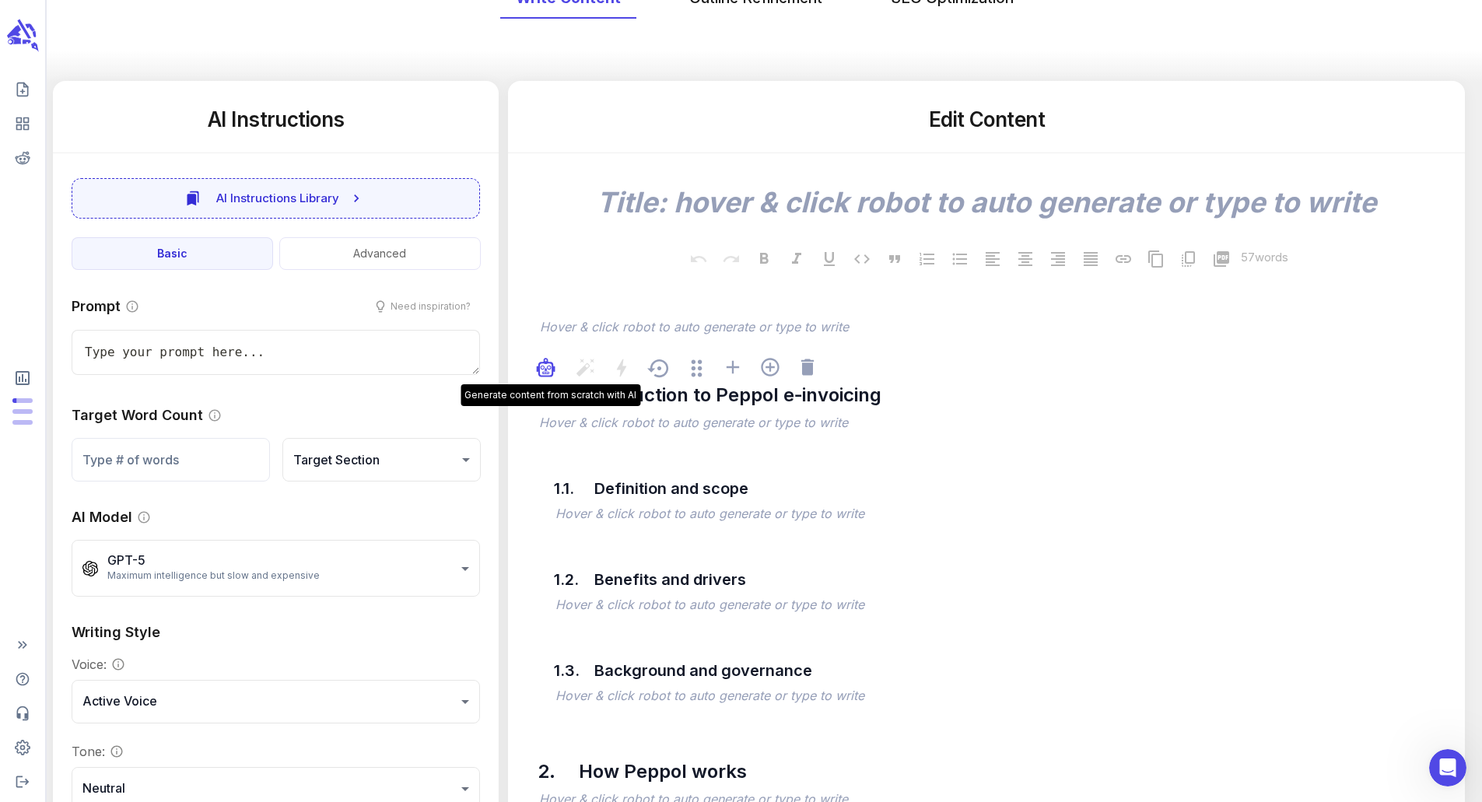
click at [549, 376] on icon "button" at bounding box center [546, 370] width 12 height 12
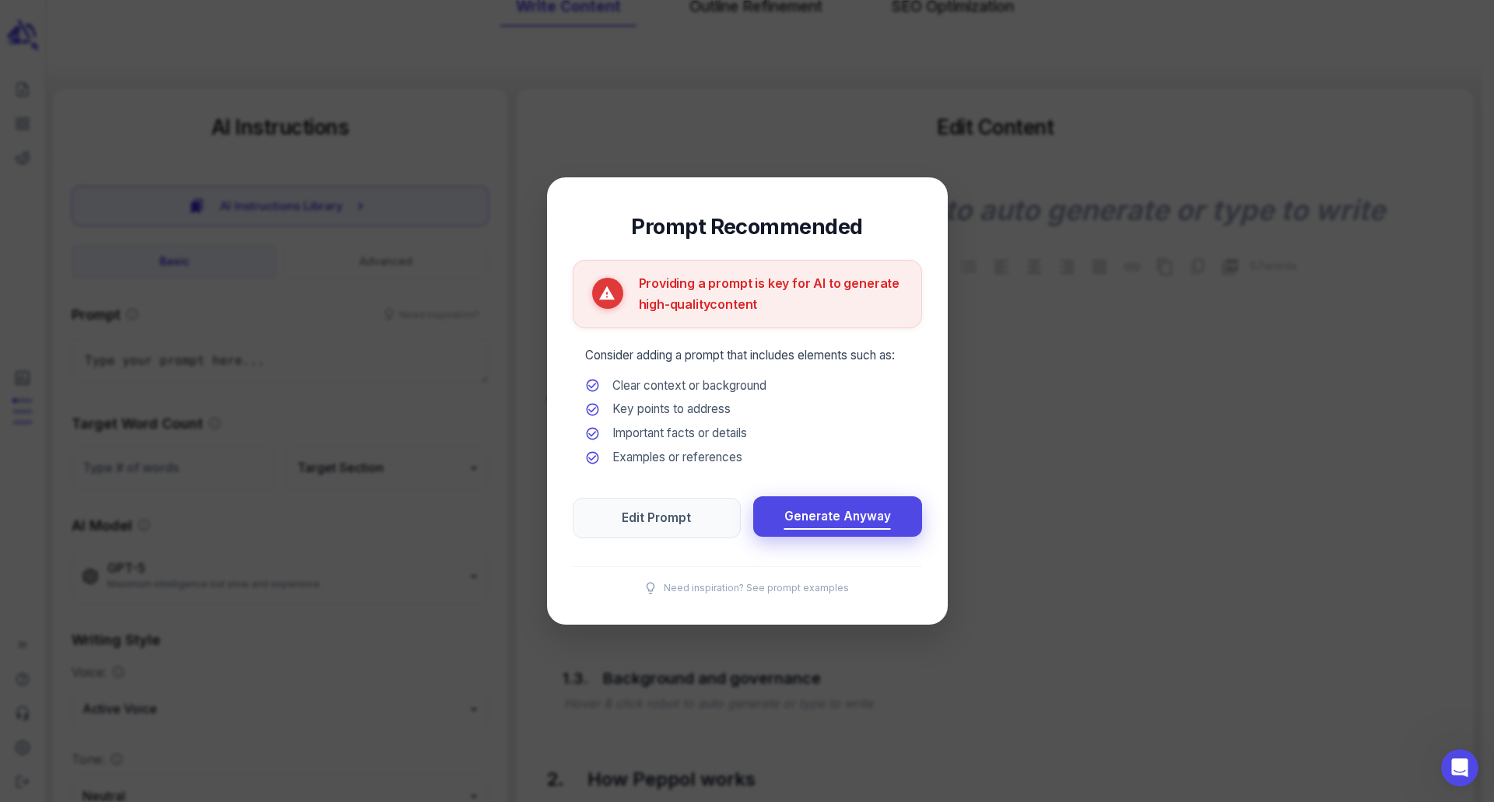
click at [847, 517] on span "Generate Anyway" at bounding box center [837, 517] width 107 height 21
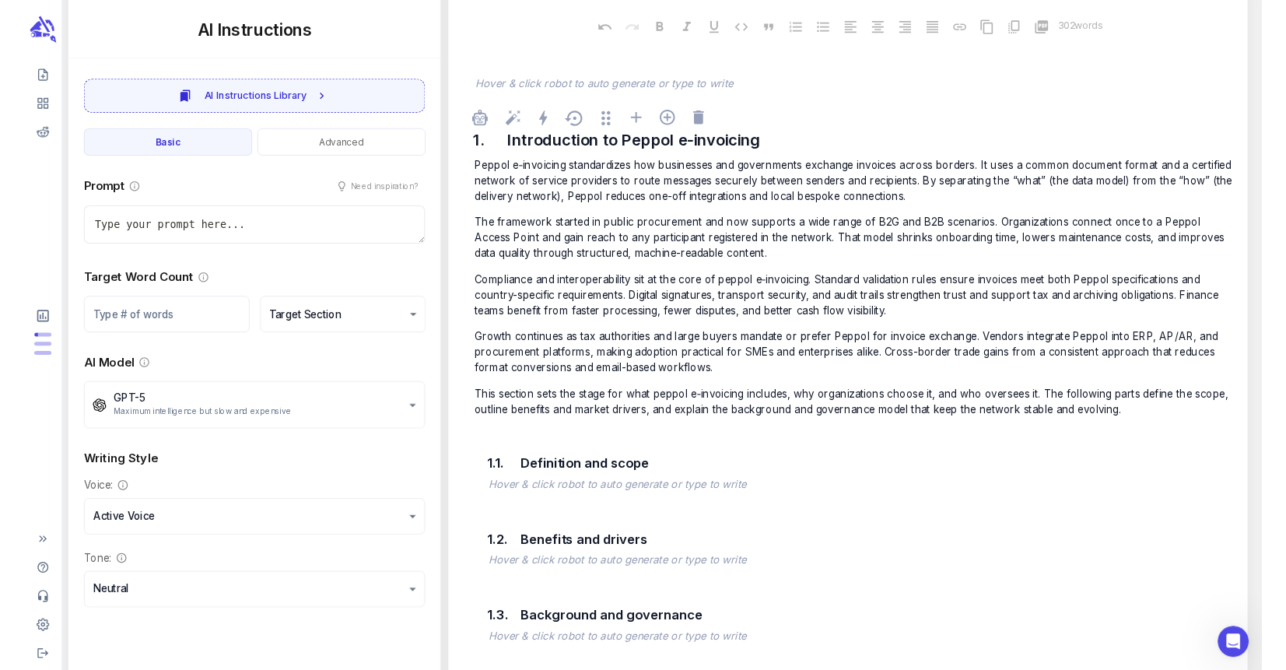
scroll to position [467, 0]
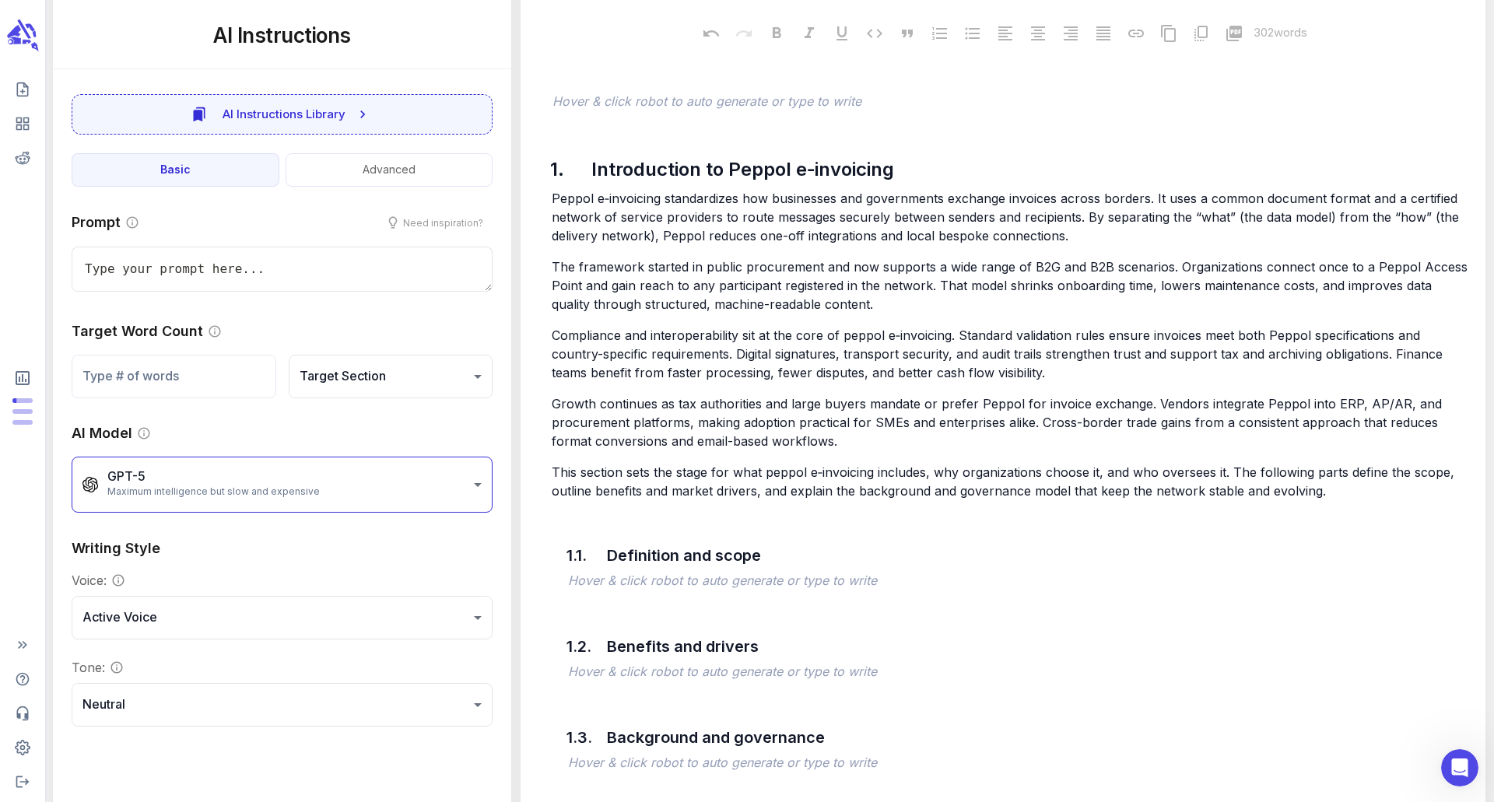
click at [474, 486] on body "Your free trial to WordCrafter Core is active until [DATE] . Your subscription …" at bounding box center [747, 700] width 1494 height 2335
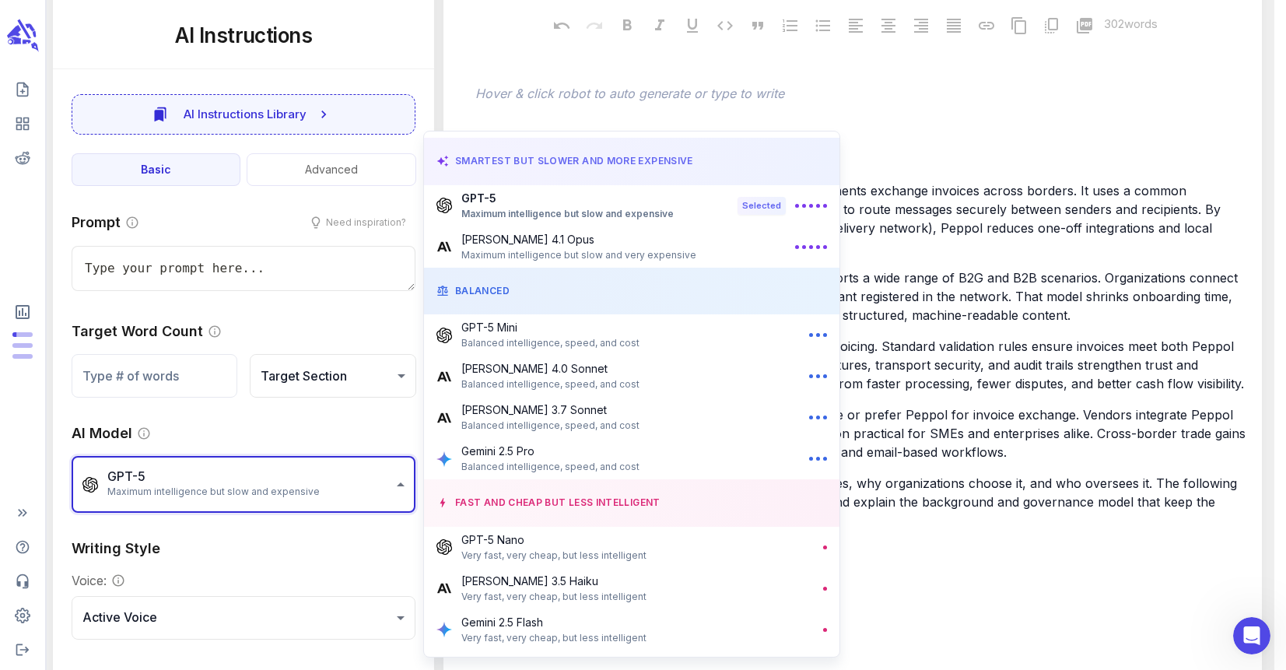
type textarea "x"
